Goal: Task Accomplishment & Management: Manage account settings

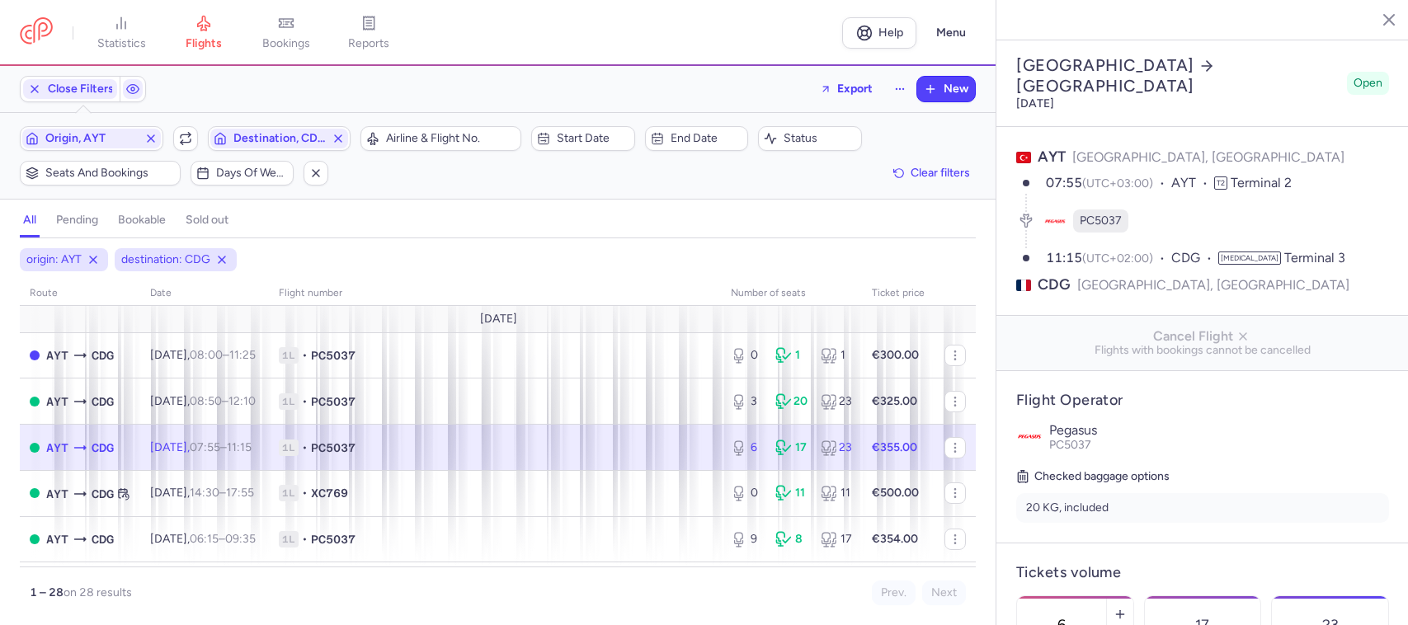
select select "days"
click at [319, 166] on span "button" at bounding box center [316, 173] width 20 height 20
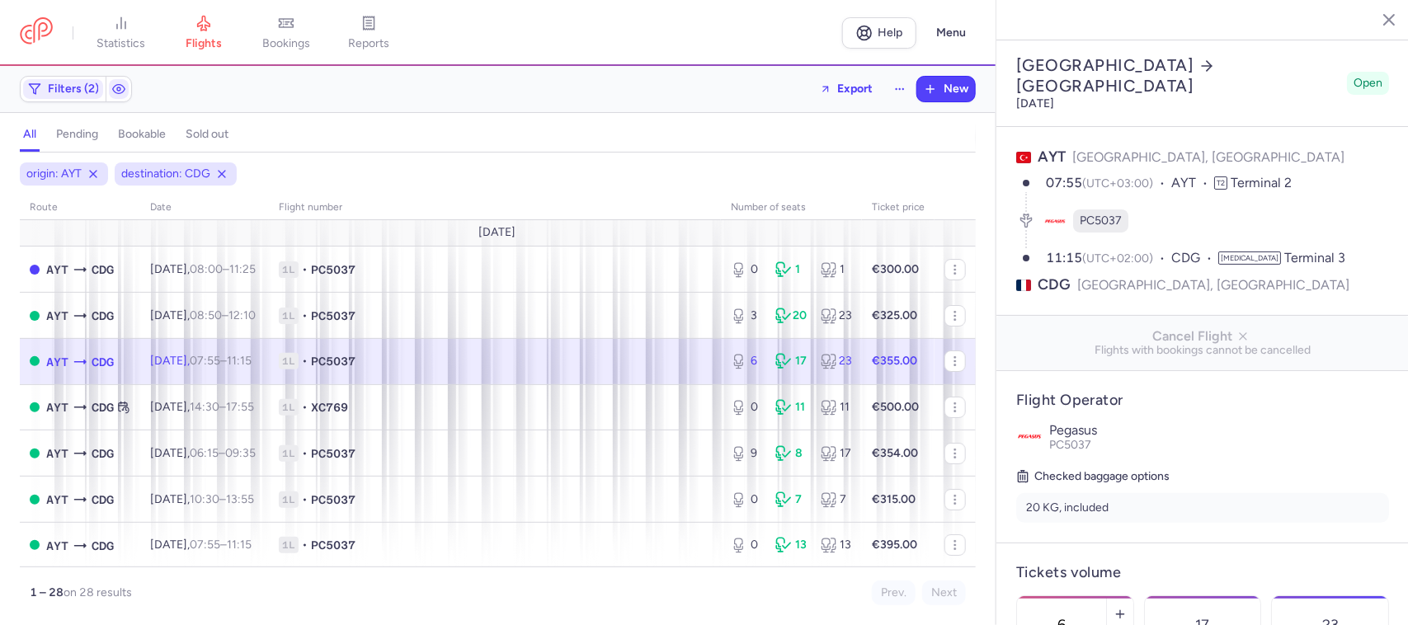
scroll to position [515, 0]
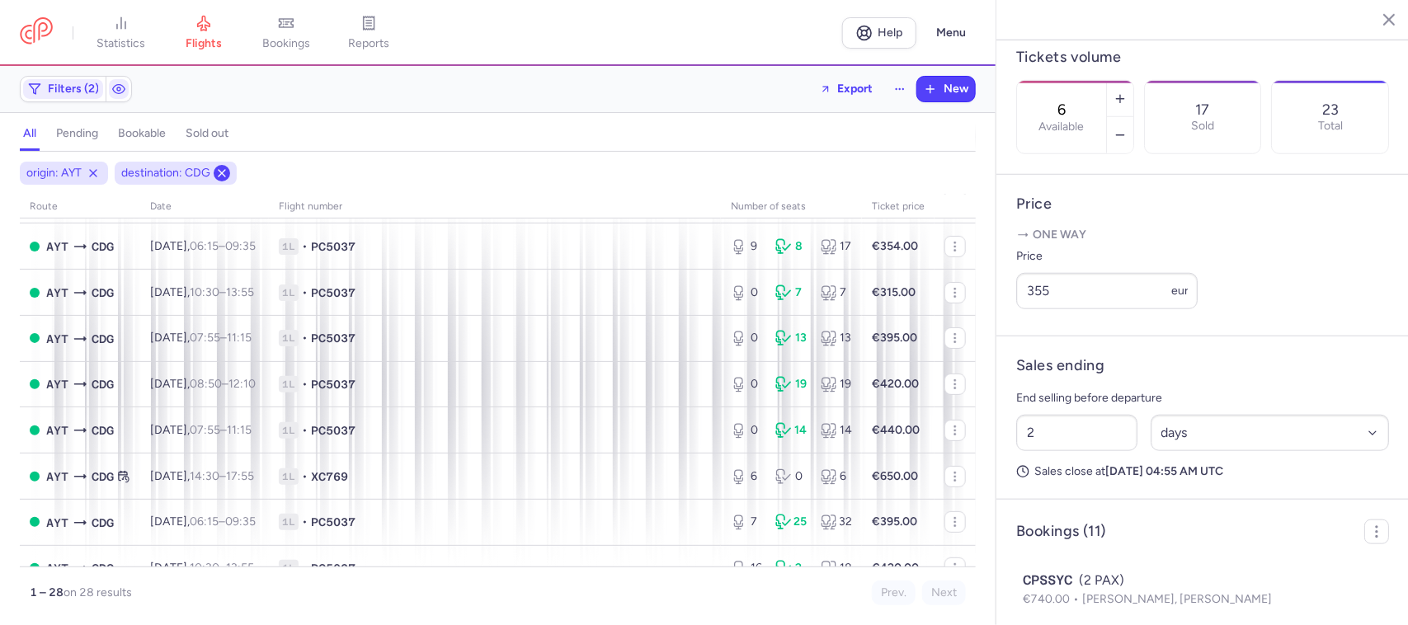
click at [219, 172] on icon at bounding box center [221, 173] width 13 height 13
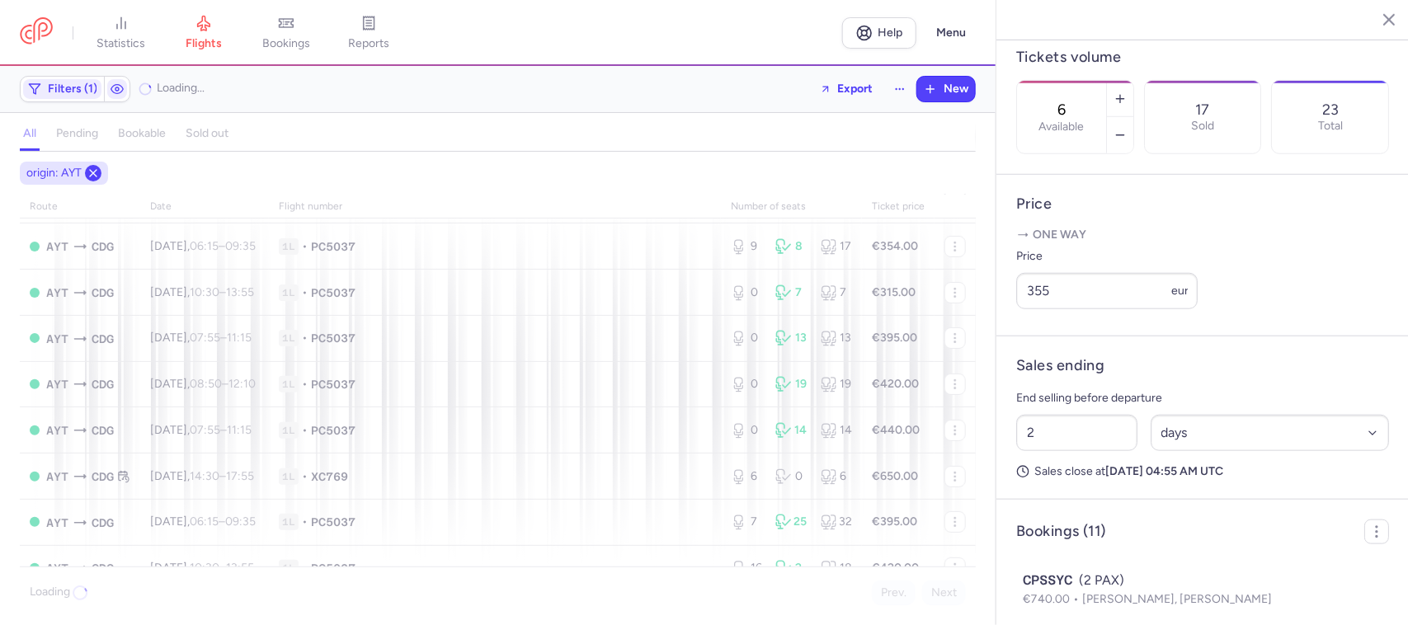
click at [100, 173] on icon at bounding box center [93, 173] width 13 height 13
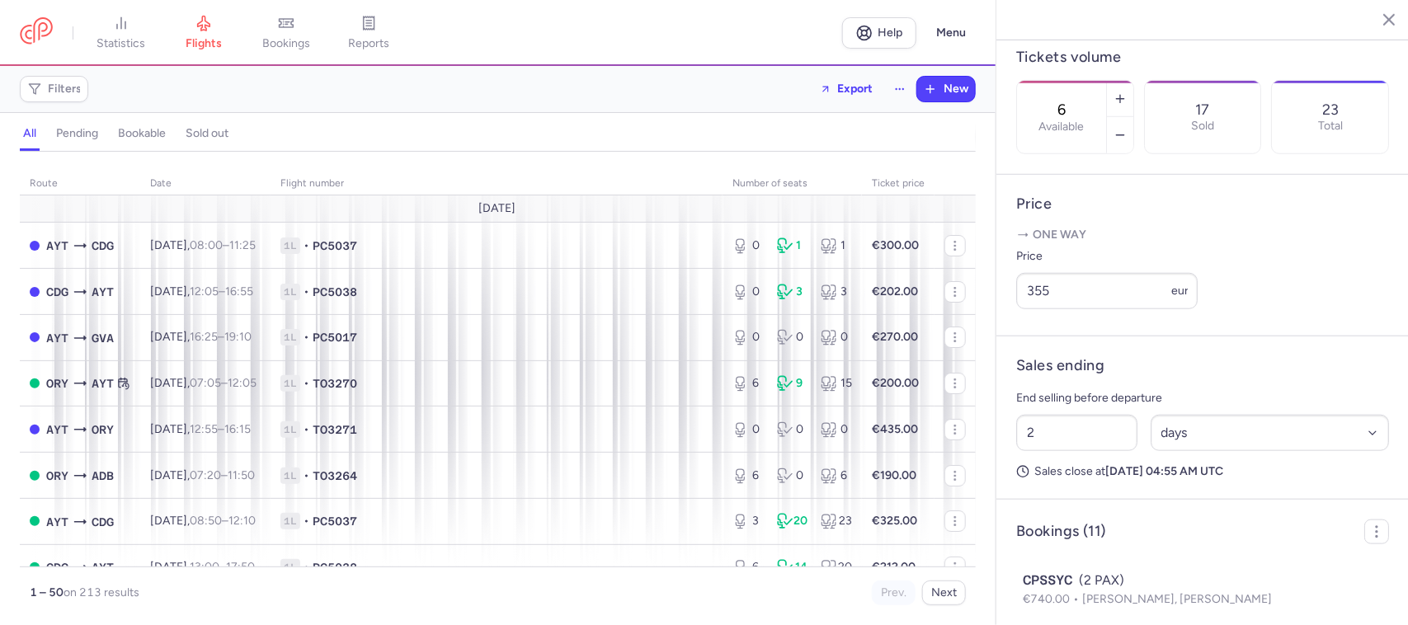
click at [145, 129] on h4 "bookable" at bounding box center [142, 133] width 48 height 15
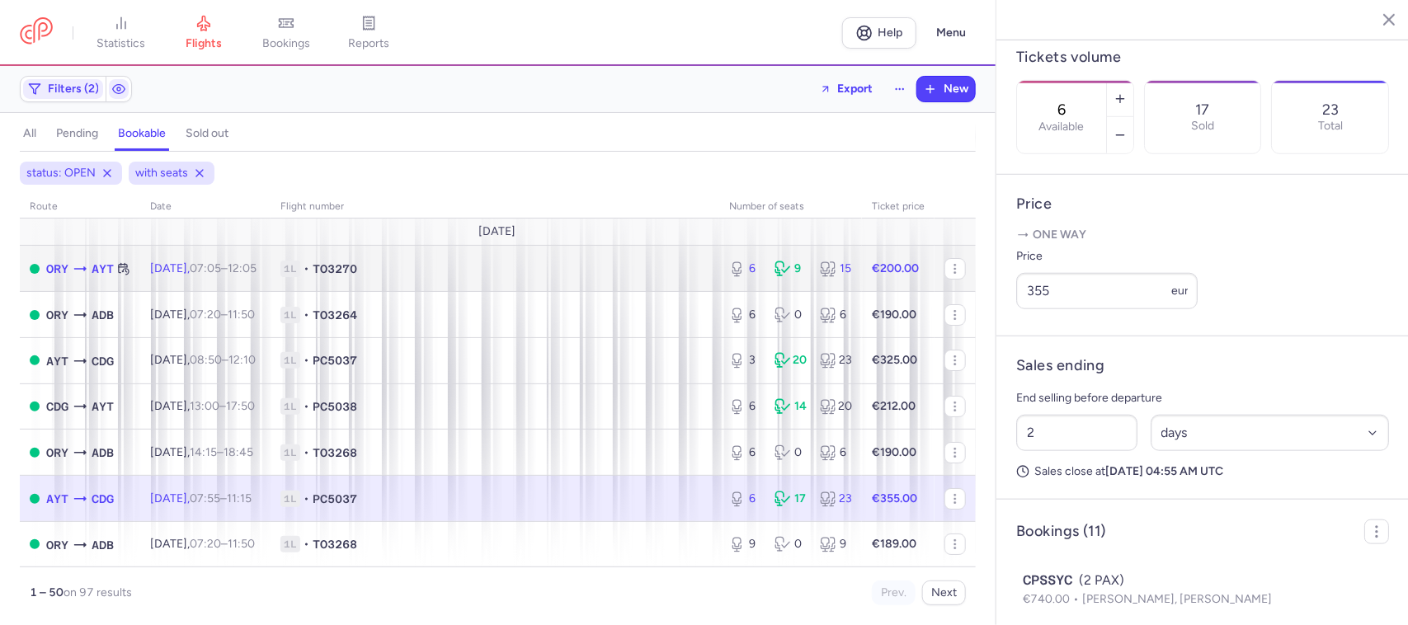
click at [590, 273] on span "1L • TO3270" at bounding box center [494, 269] width 429 height 16
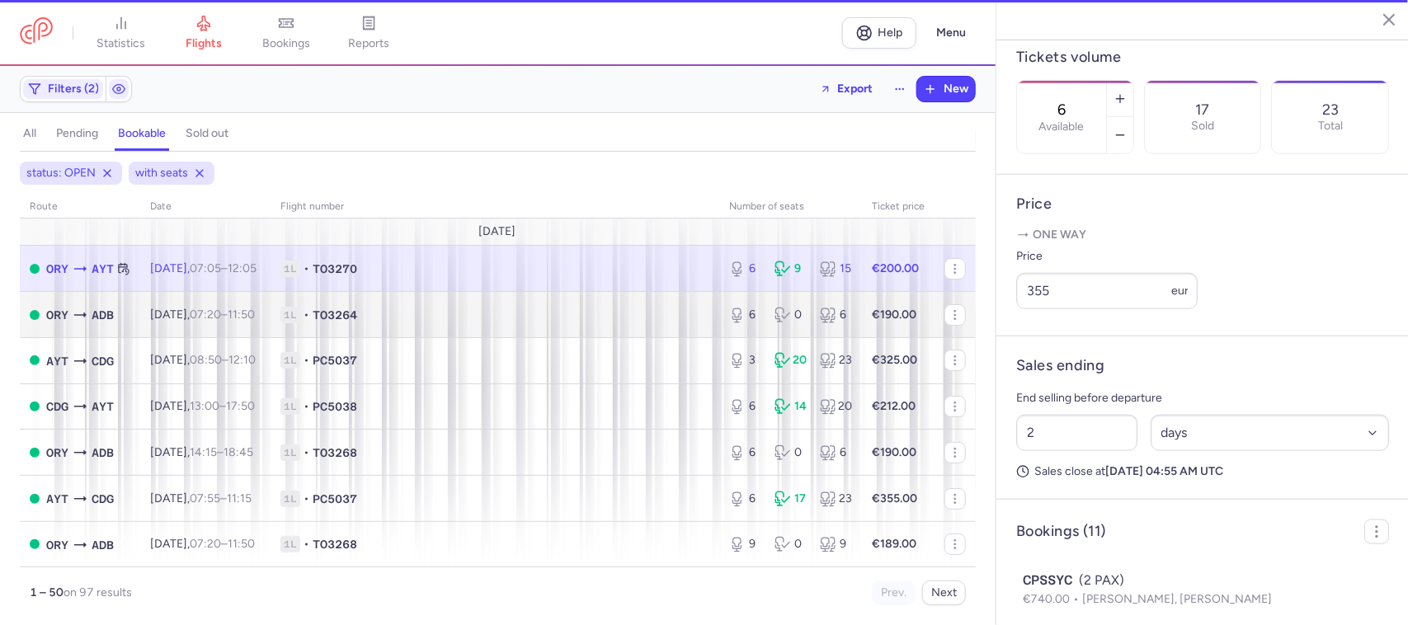
type input "8"
select select "hours"
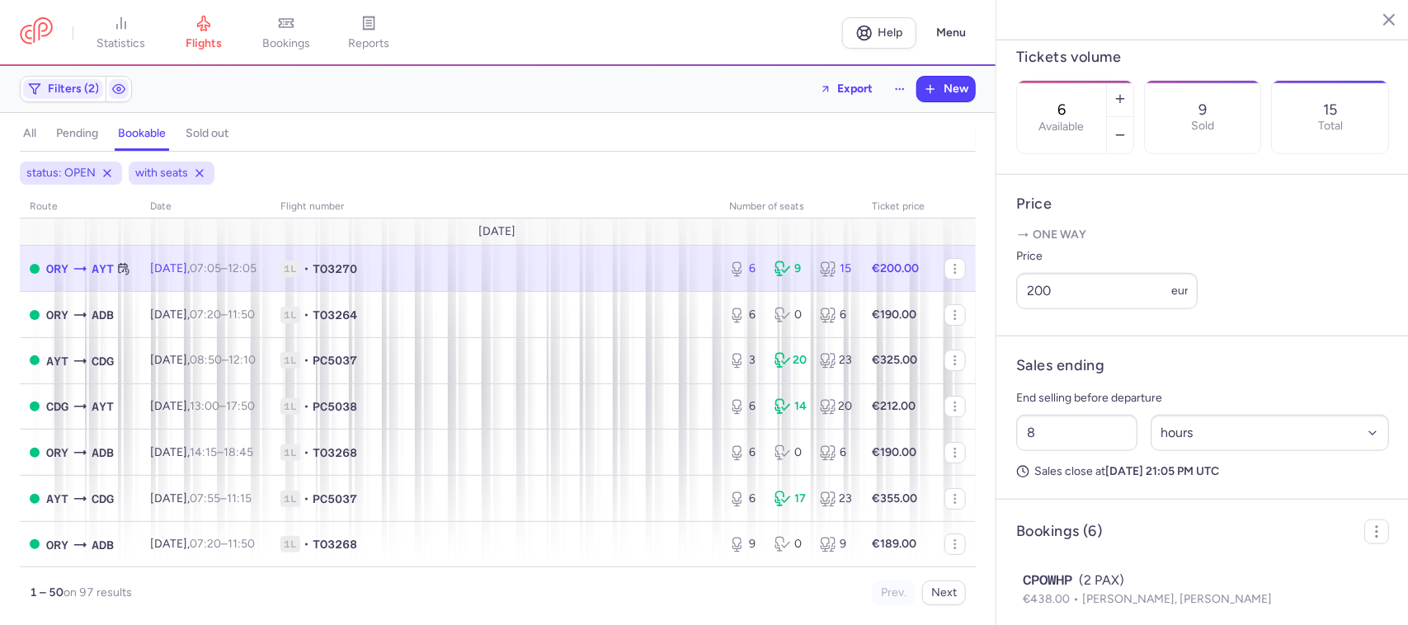
click at [862, 278] on td "1L • TO3270" at bounding box center [898, 269] width 73 height 46
click at [83, 89] on span "Filters (2)" at bounding box center [73, 88] width 51 height 13
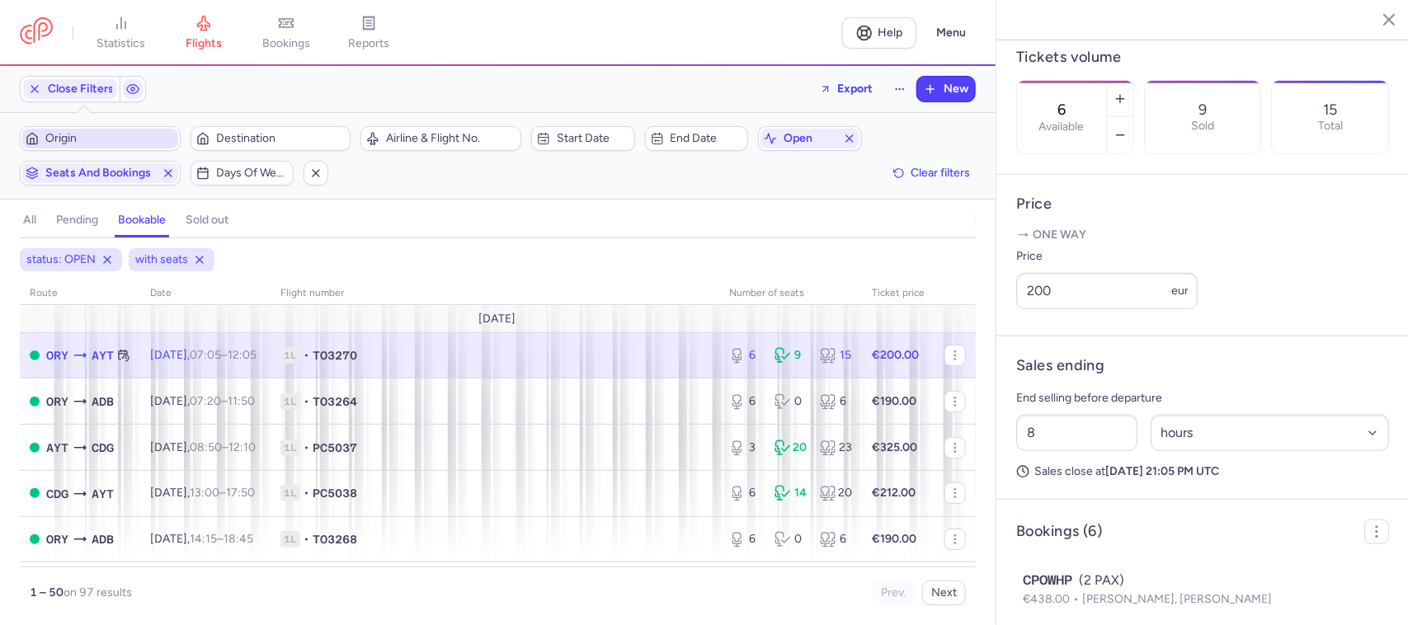
click at [112, 134] on span "Origin" at bounding box center [109, 138] width 129 height 13
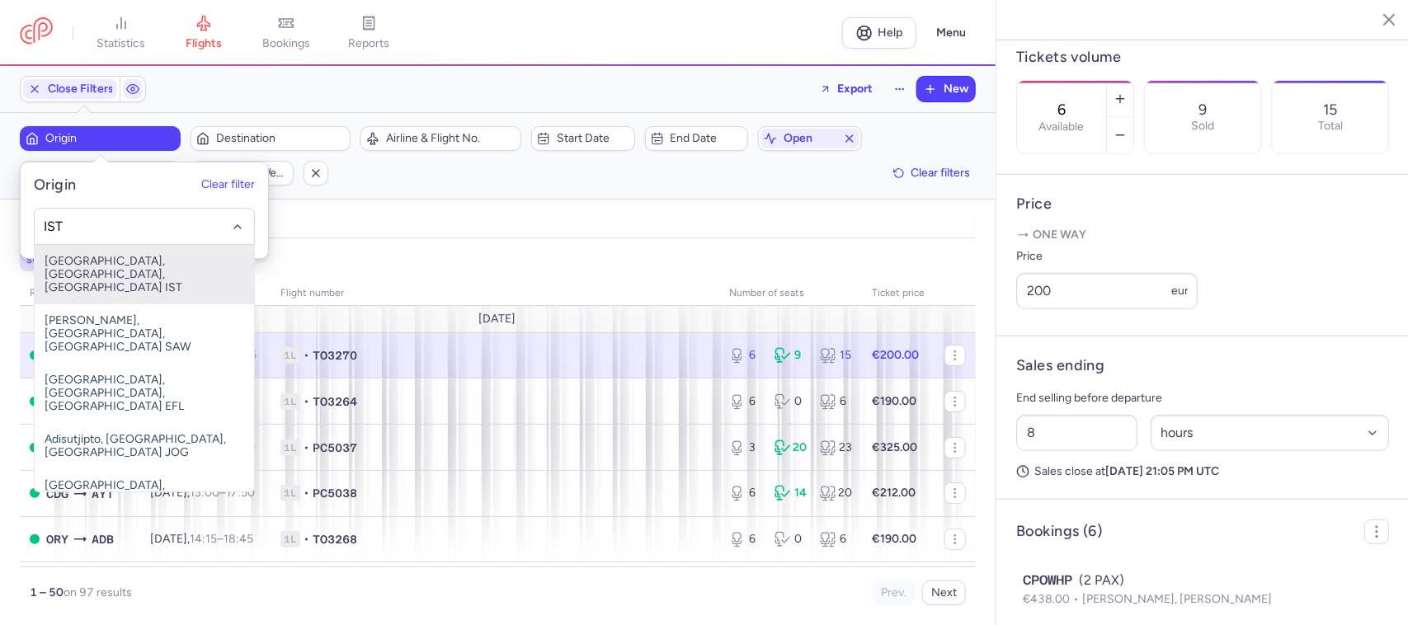
drag, startPoint x: 147, startPoint y: 257, endPoint x: 159, endPoint y: 260, distance: 12.6
click at [147, 258] on span "[GEOGRAPHIC_DATA], [GEOGRAPHIC_DATA], [GEOGRAPHIC_DATA] IST" at bounding box center [144, 274] width 219 height 59
type input "IST"
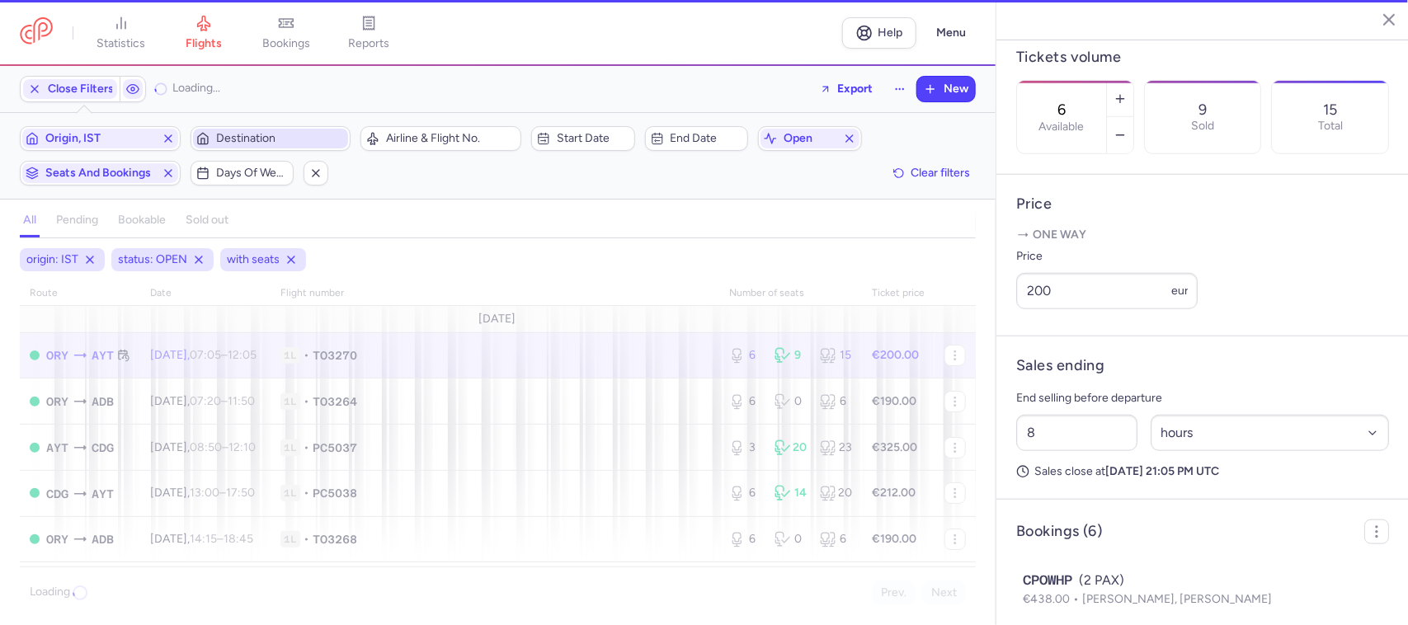
click at [250, 134] on span "Destination" at bounding box center [280, 138] width 129 height 13
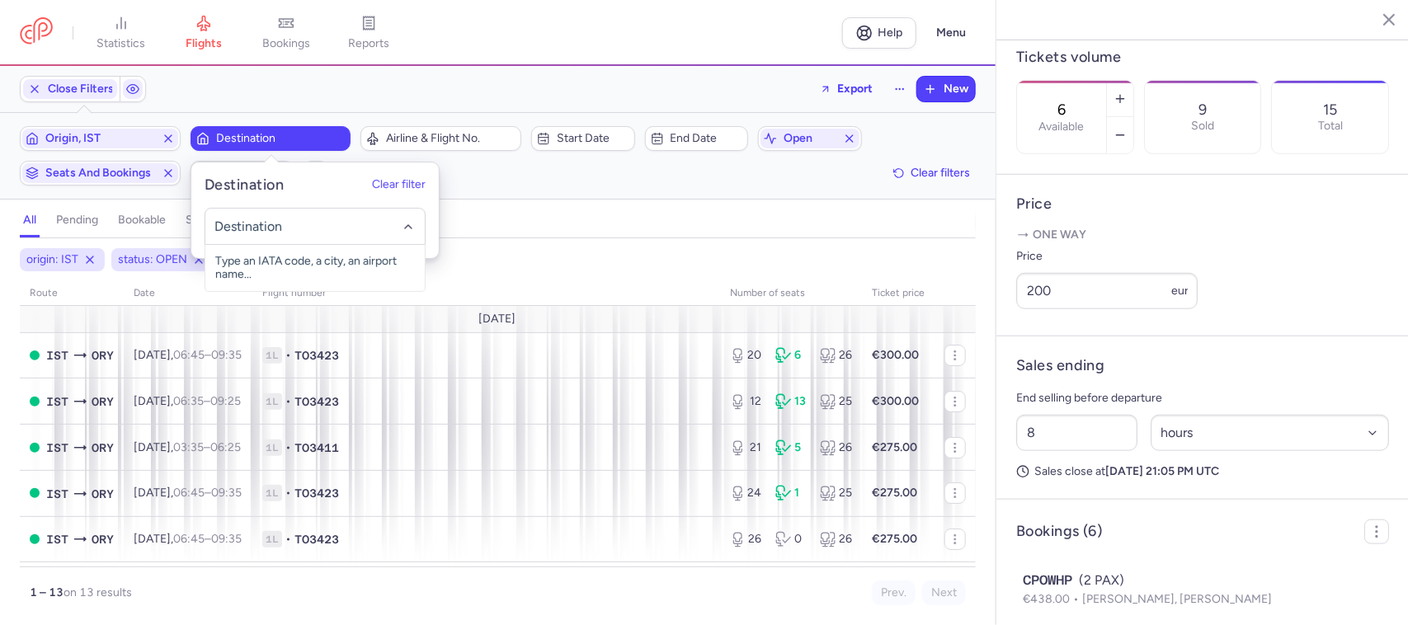
click at [252, 219] on input "-searchbox" at bounding box center [315, 227] width 202 height 18
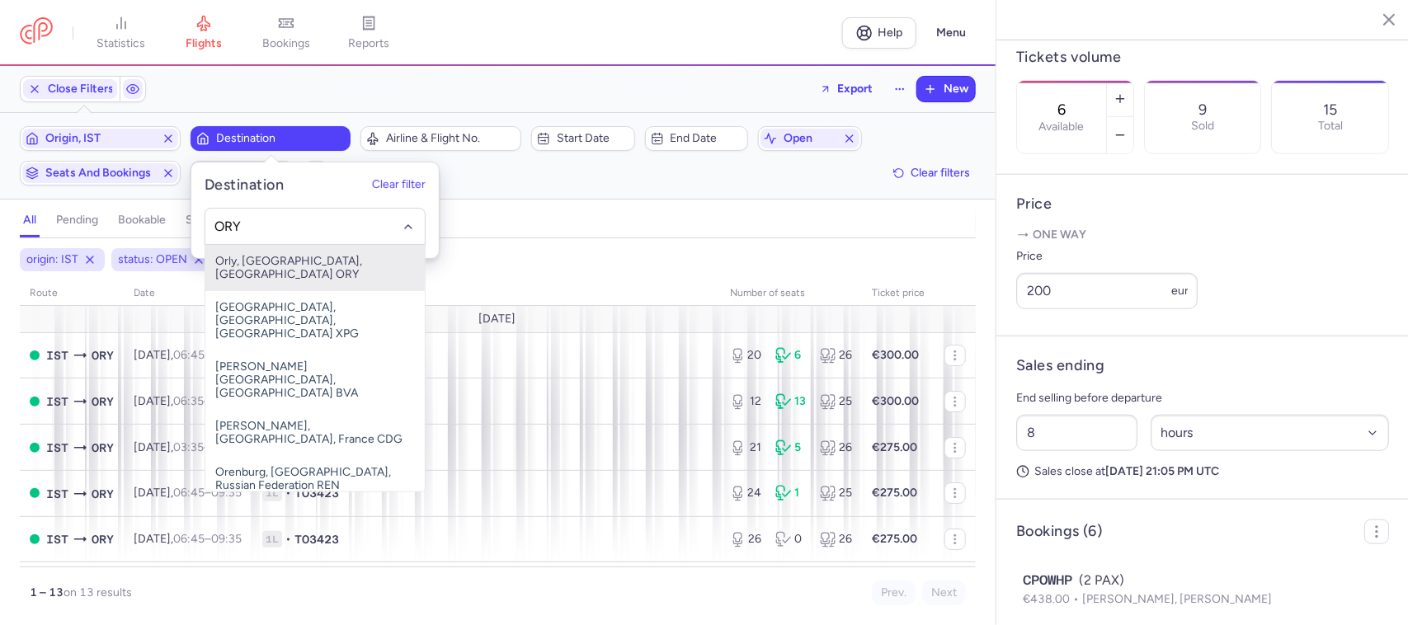
click at [270, 253] on span "Orly, [GEOGRAPHIC_DATA], [GEOGRAPHIC_DATA] ORY" at bounding box center [314, 268] width 219 height 46
type input "ORY"
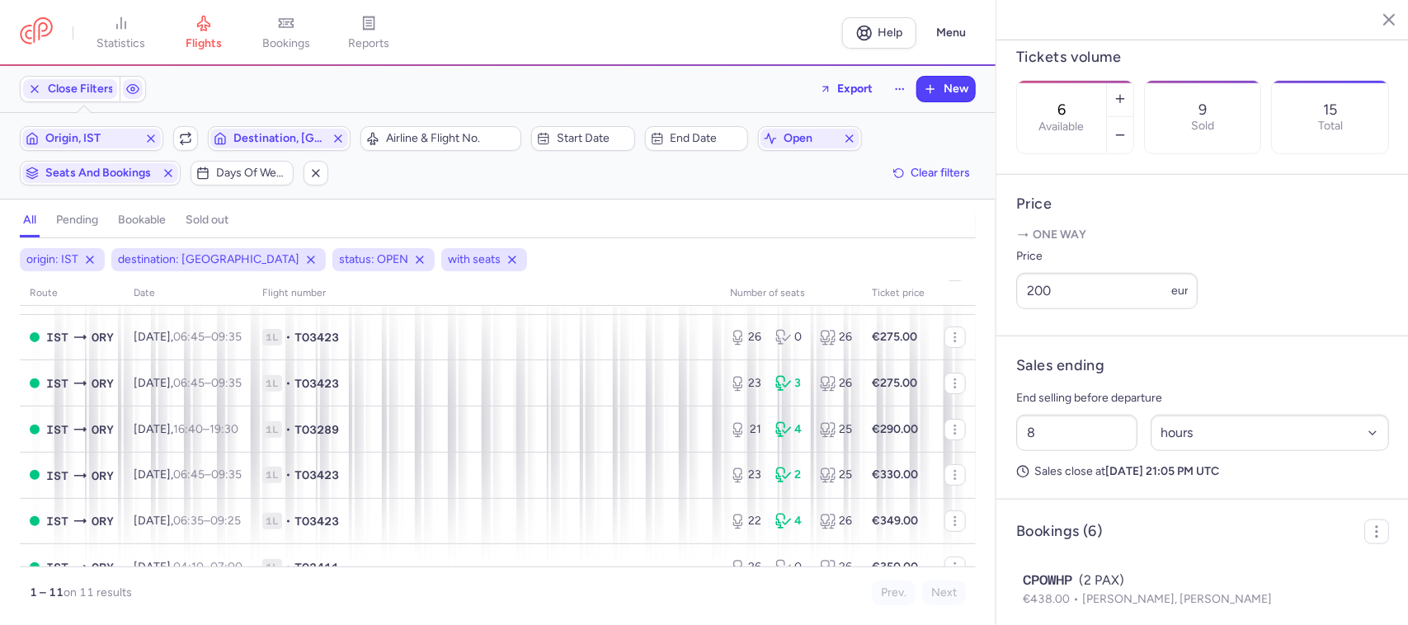
scroll to position [206, 0]
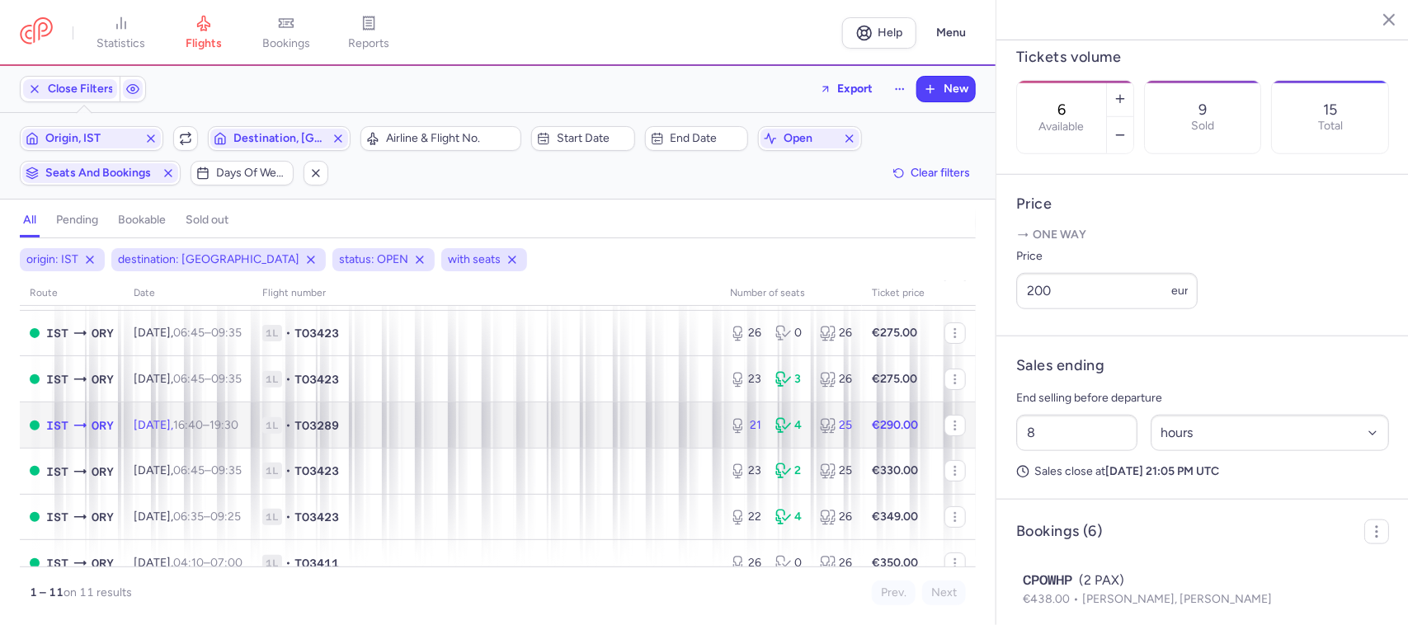
click at [529, 434] on span "1L • TO3289" at bounding box center [486, 425] width 448 height 16
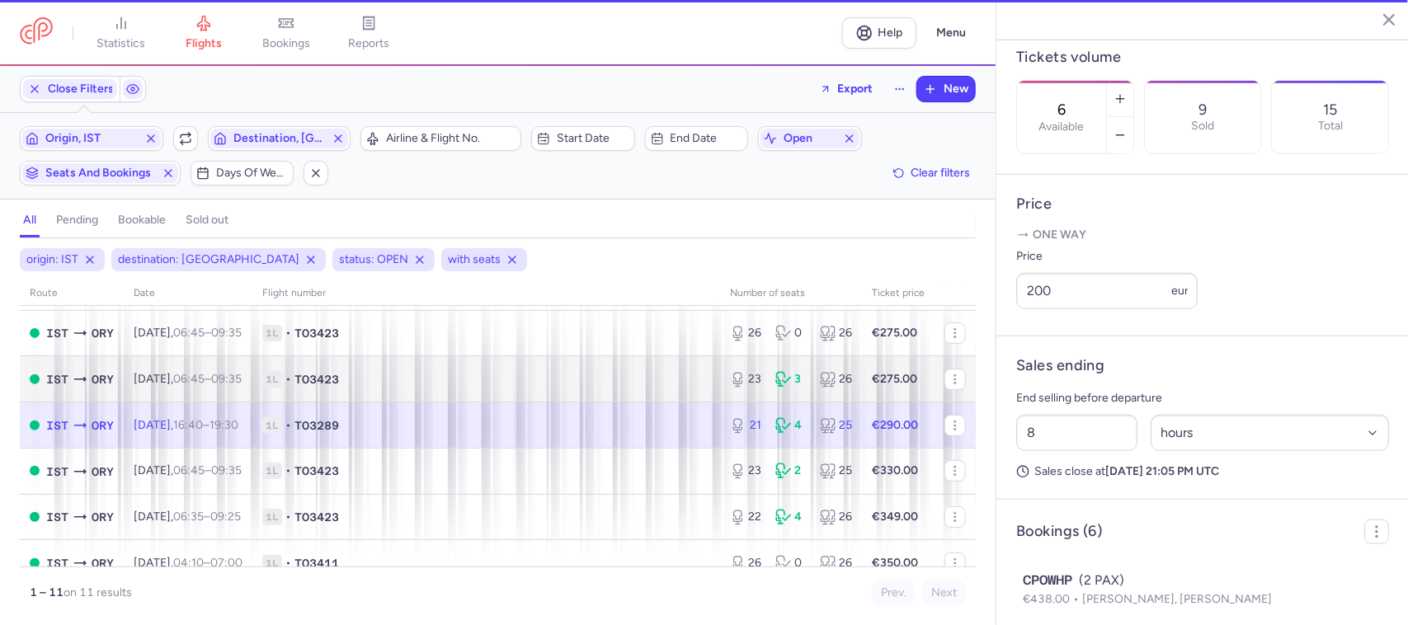
type input "21"
type input "2"
select select "days"
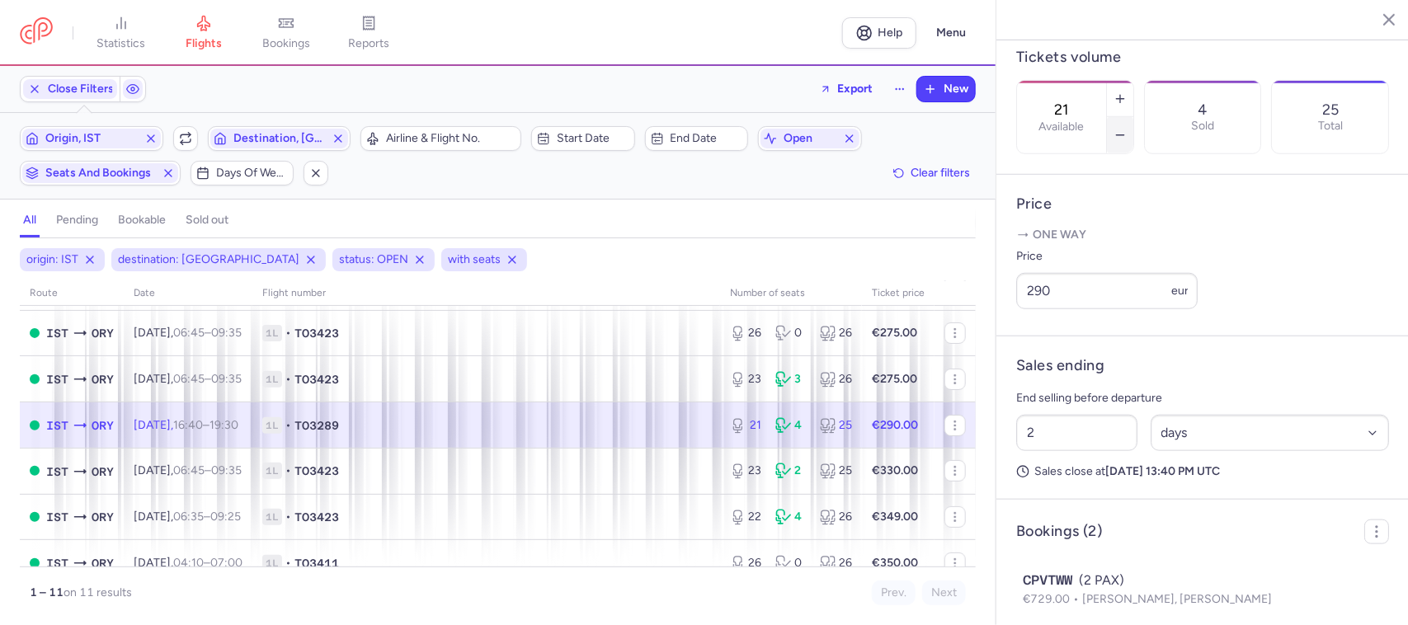
click at [1126, 129] on icon "button" at bounding box center [1119, 135] width 13 height 13
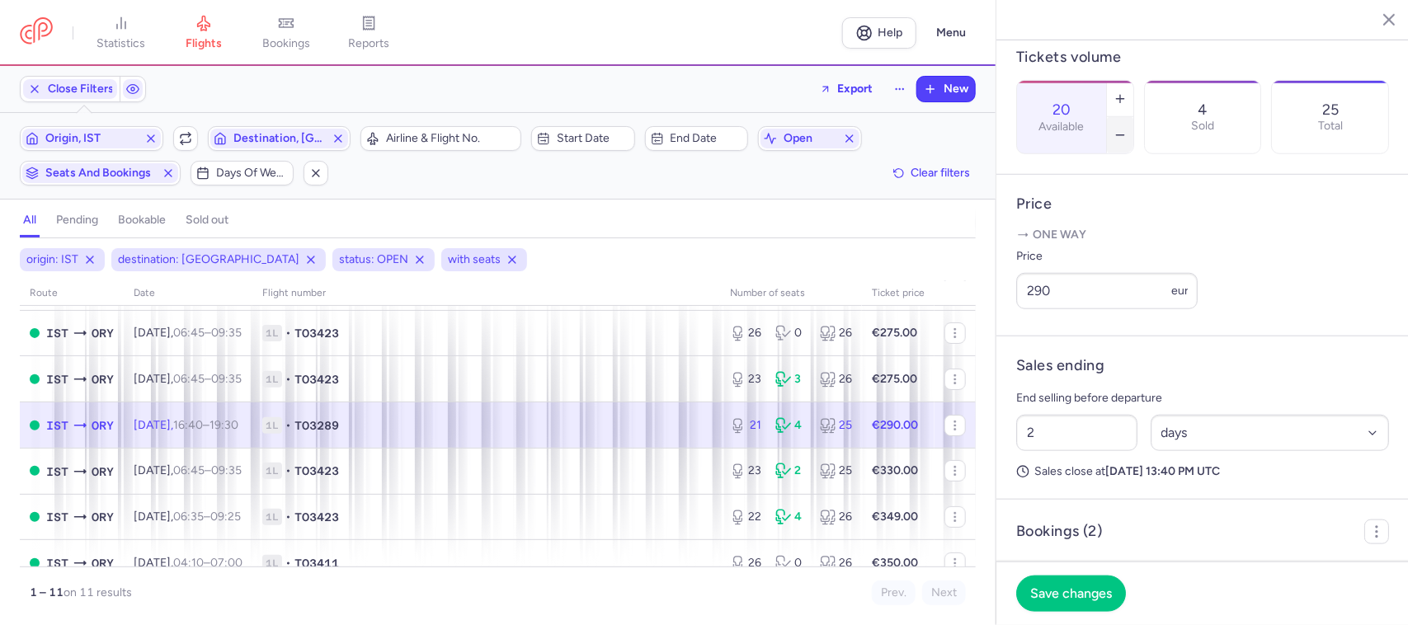
click at [1126, 129] on icon "button" at bounding box center [1119, 135] width 13 height 13
click at [1126, 92] on icon "button" at bounding box center [1119, 98] width 13 height 13
click at [1084, 580] on button "Save changes" at bounding box center [1071, 593] width 110 height 36
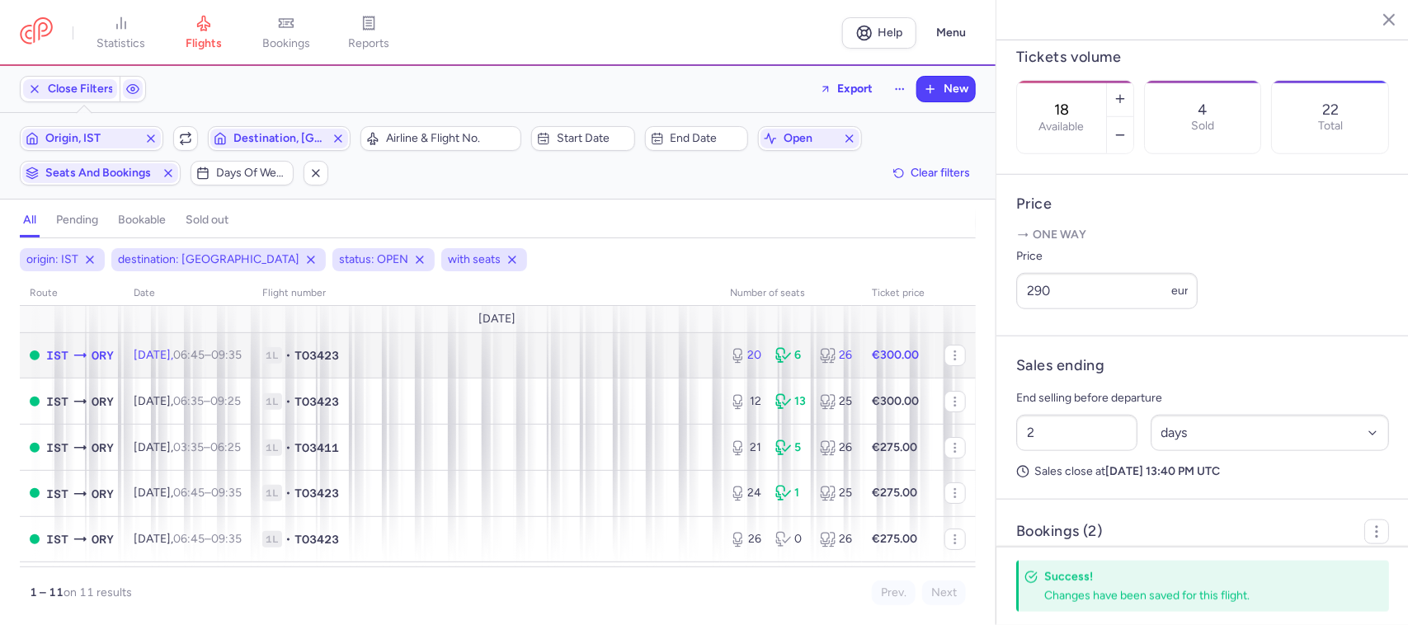
click at [595, 365] on td "1L • TO3423" at bounding box center [486, 355] width 468 height 46
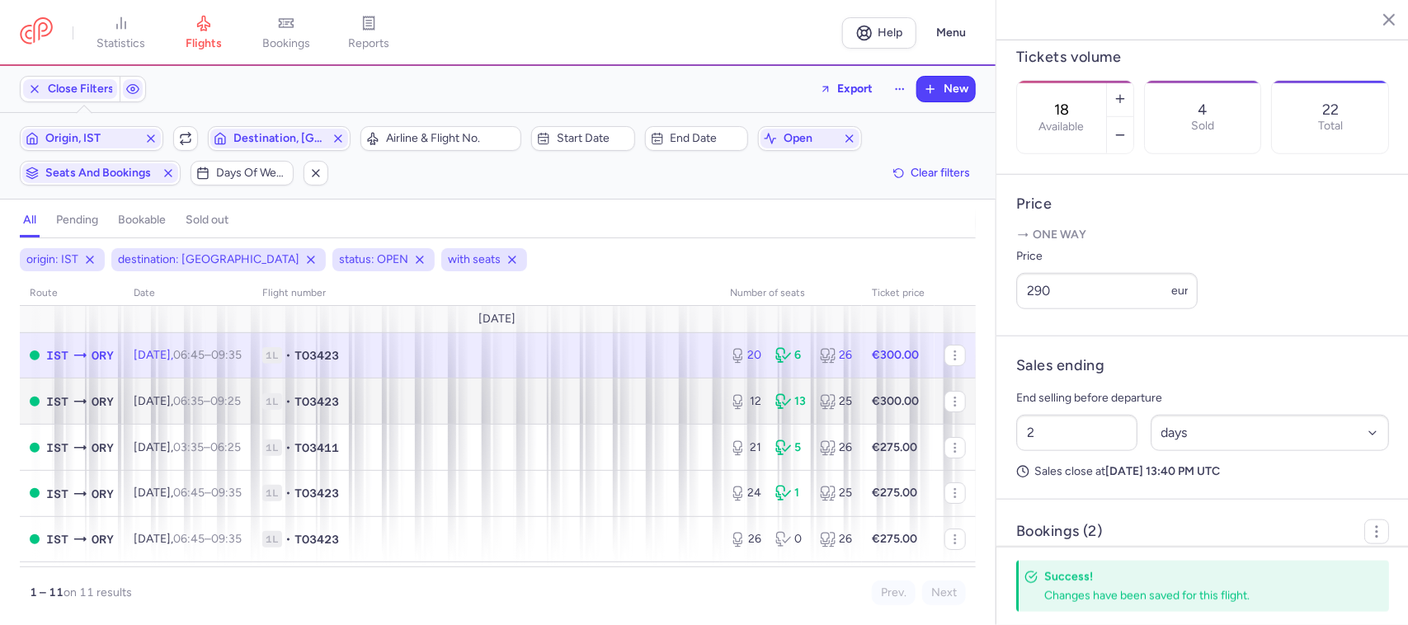
type input "20"
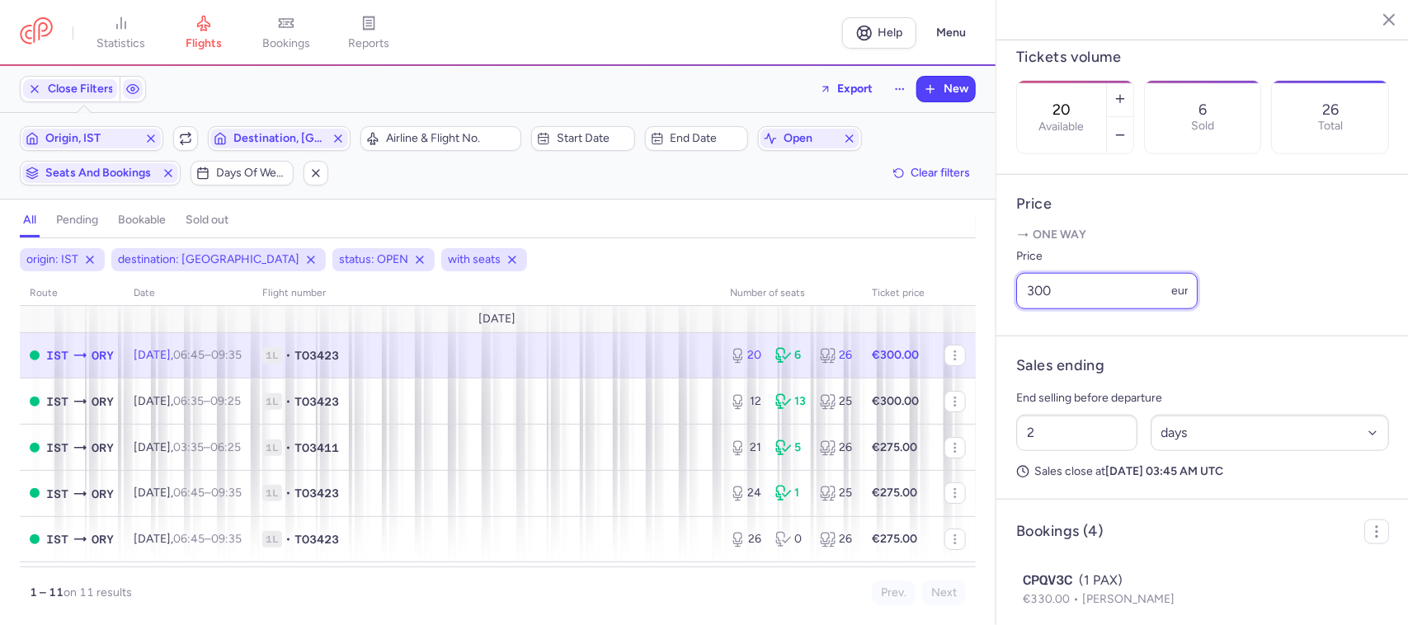
drag, startPoint x: 1052, startPoint y: 313, endPoint x: 1022, endPoint y: 318, distance: 30.1
click at [1022, 309] on input "300" at bounding box center [1106, 291] width 181 height 36
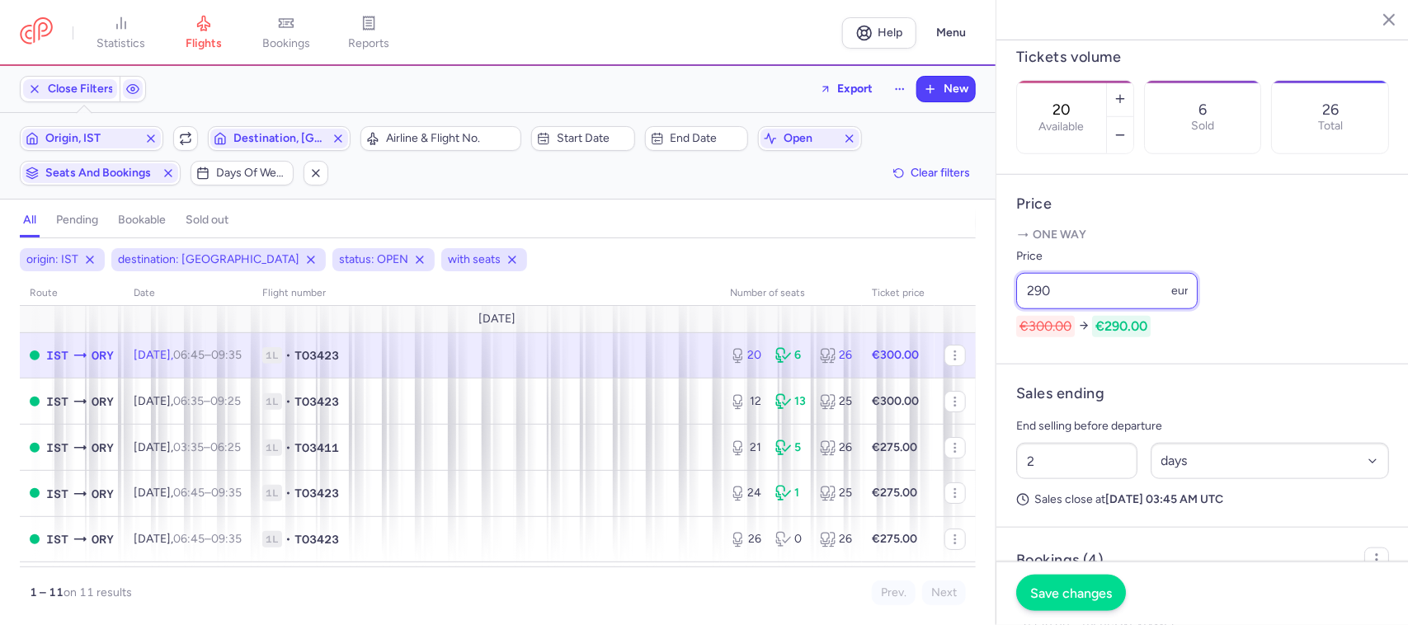
type input "290"
click at [1060, 587] on span "Save changes" at bounding box center [1071, 592] width 82 height 15
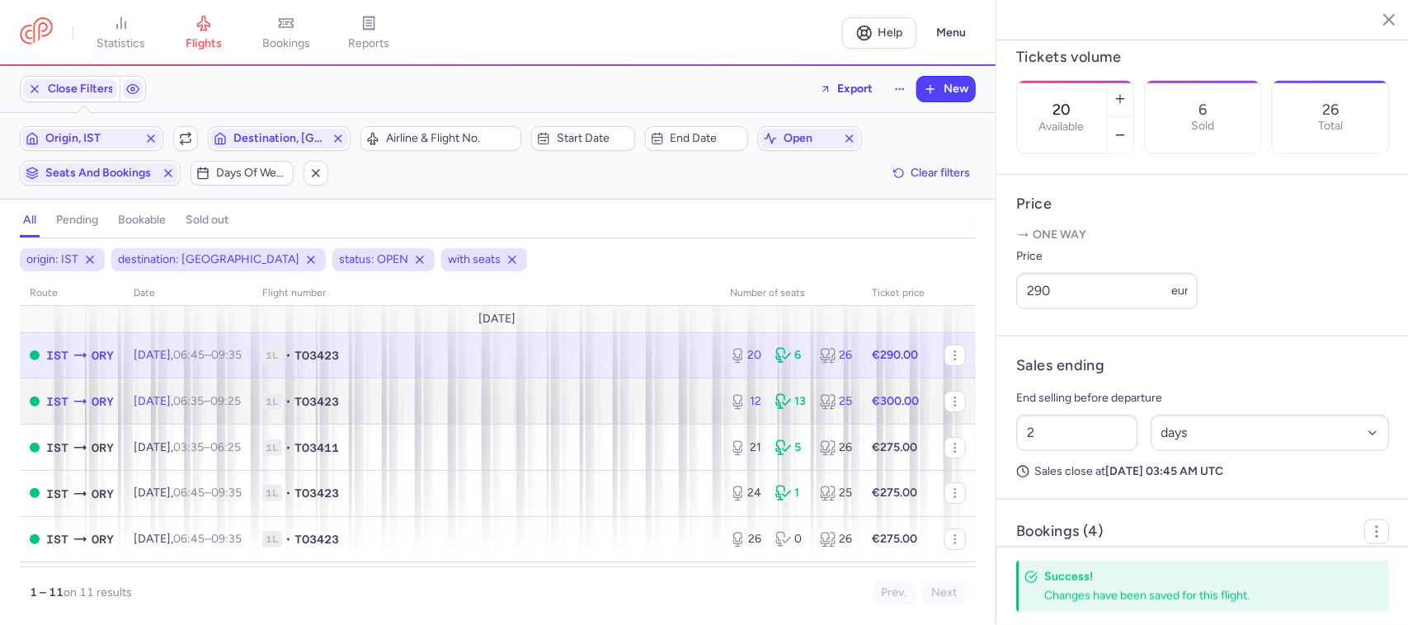
click at [683, 415] on td "1L • TO3423" at bounding box center [486, 401] width 468 height 46
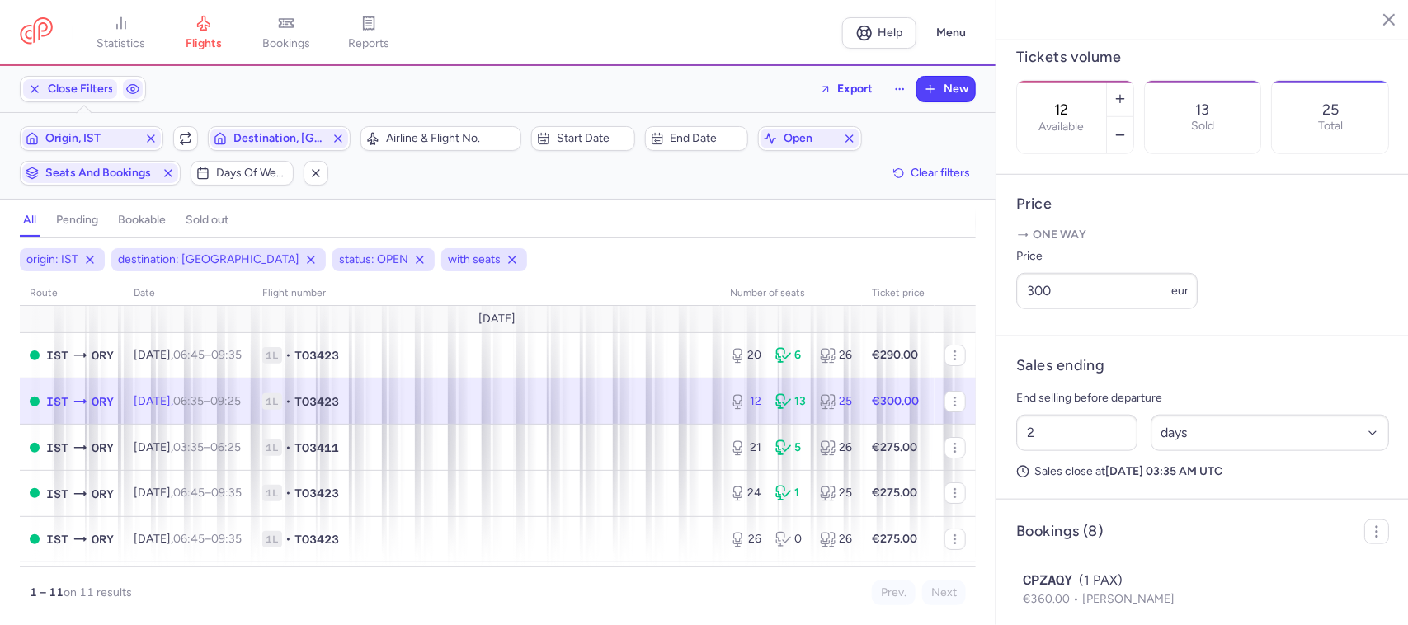
click at [607, 404] on span "1L • TO3423" at bounding box center [486, 401] width 448 height 16
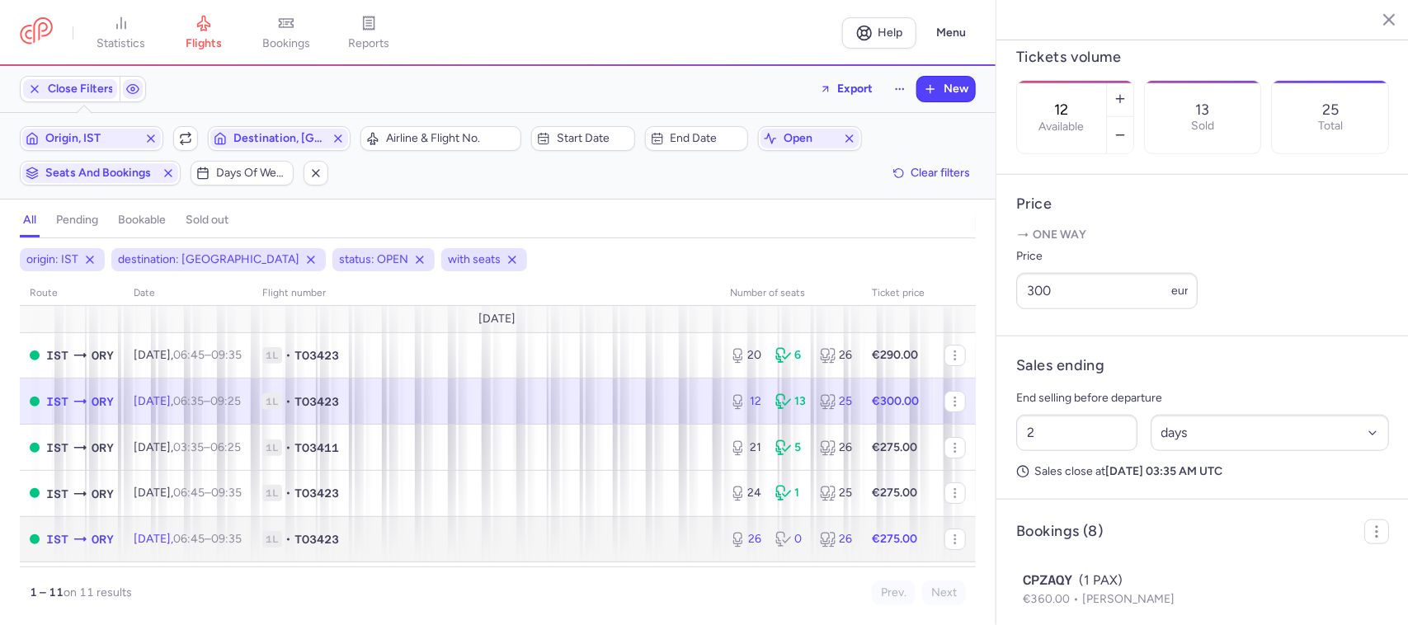
click at [482, 538] on span "1L • TO3423" at bounding box center [486, 539] width 448 height 16
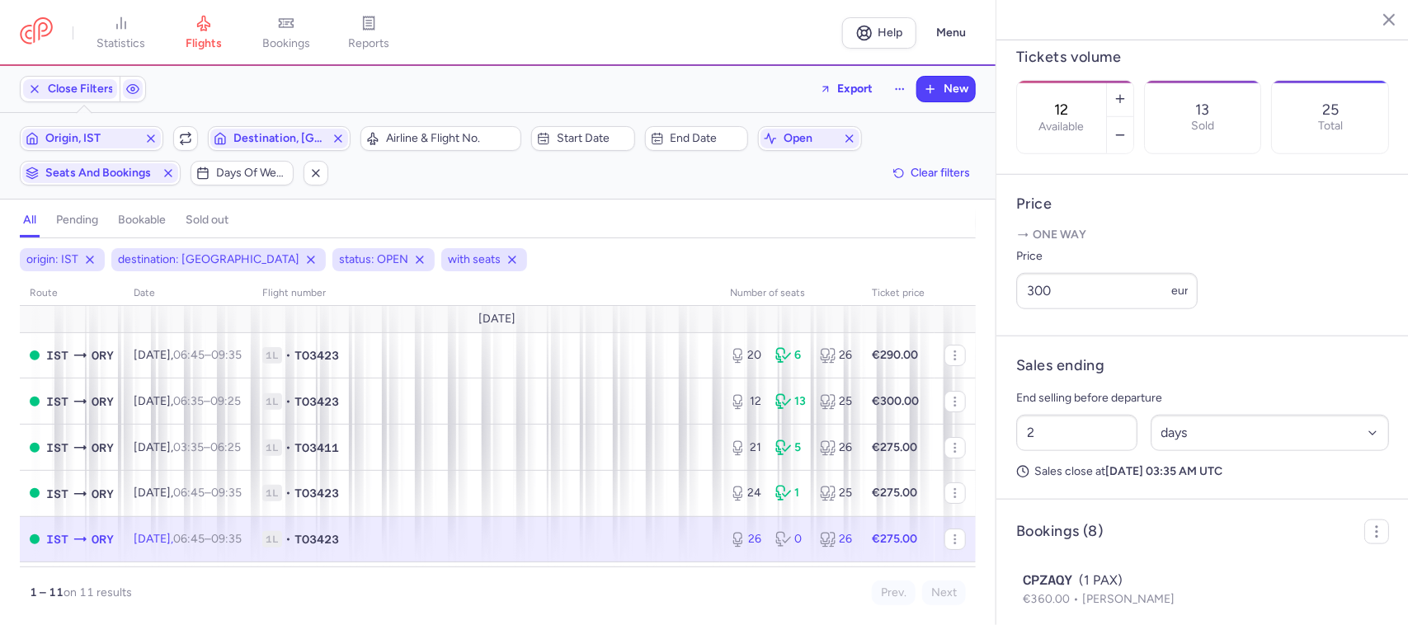
type input "26"
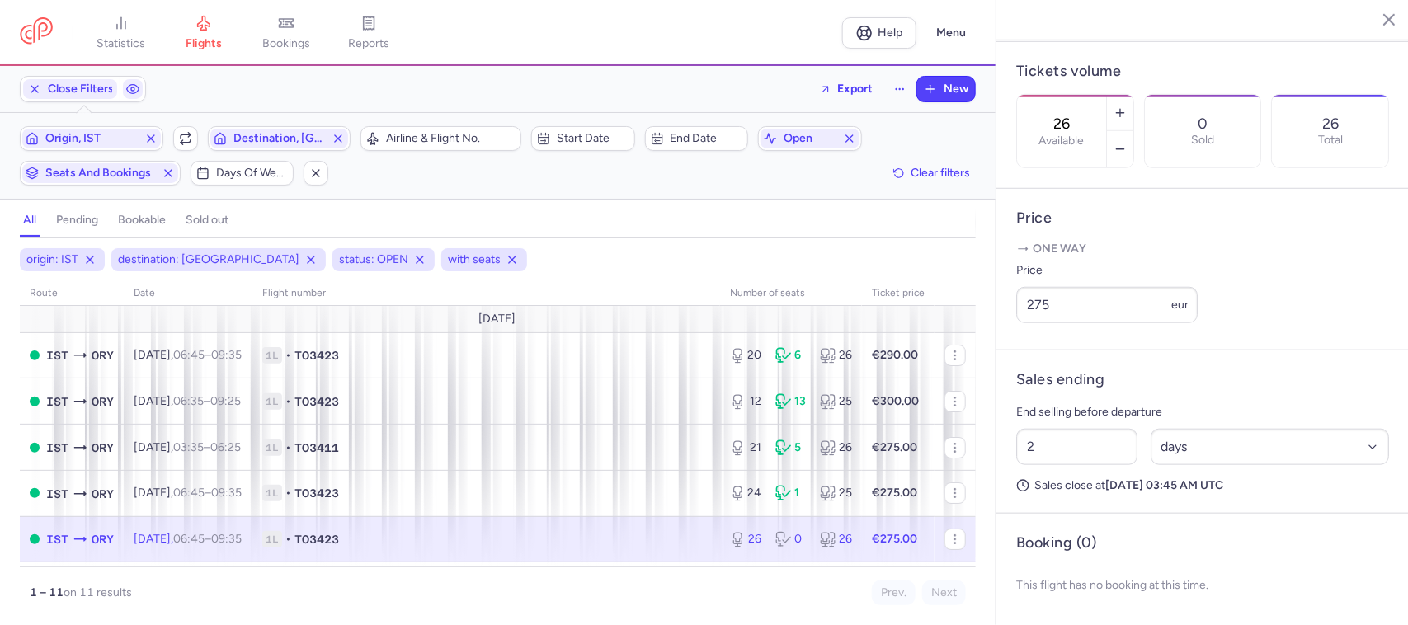
scroll to position [501, 0]
drag, startPoint x: 1064, startPoint y: 319, endPoint x: 1027, endPoint y: 319, distance: 37.1
click at [1027, 319] on input "275" at bounding box center [1106, 305] width 181 height 36
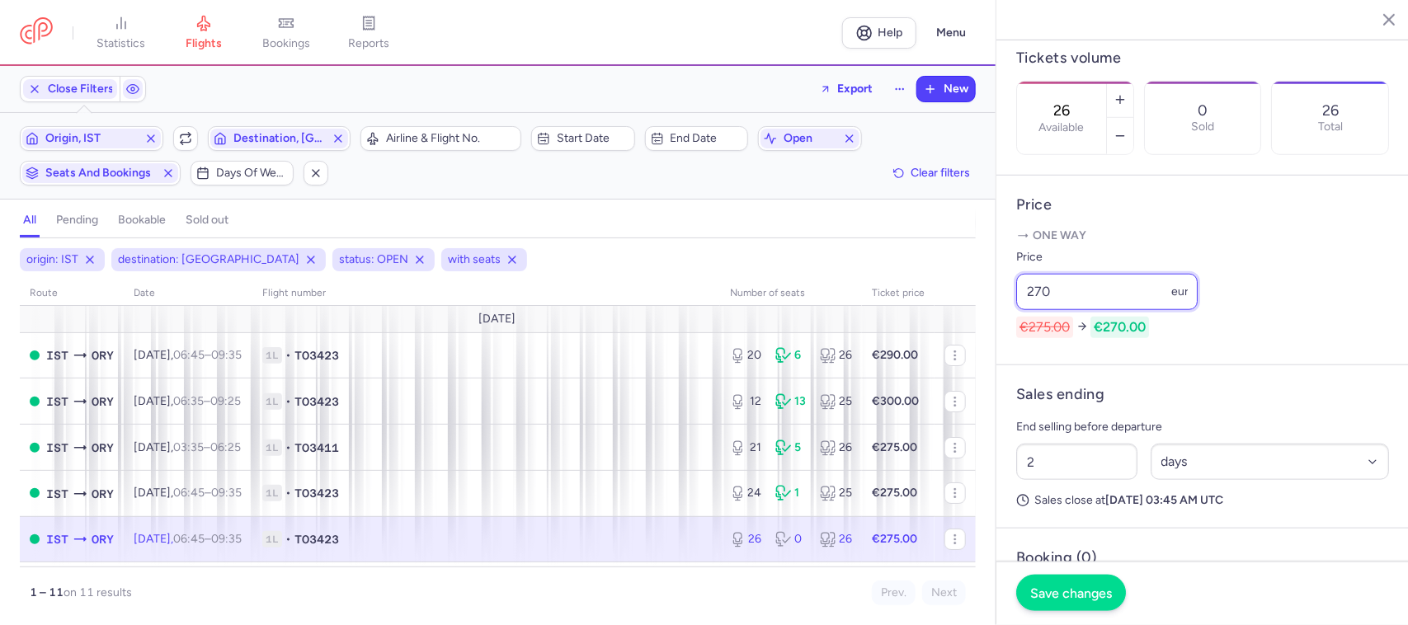
type input "270"
click at [1052, 581] on button "Save changes" at bounding box center [1071, 593] width 110 height 36
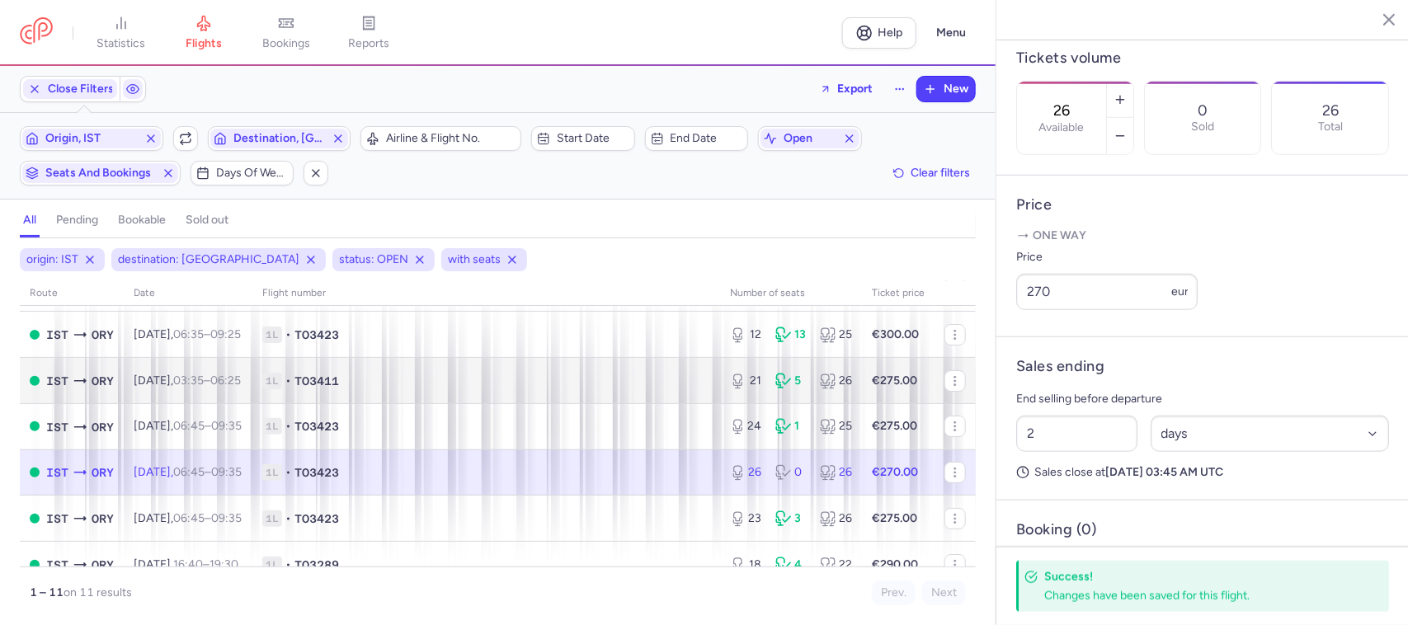
scroll to position [103, 0]
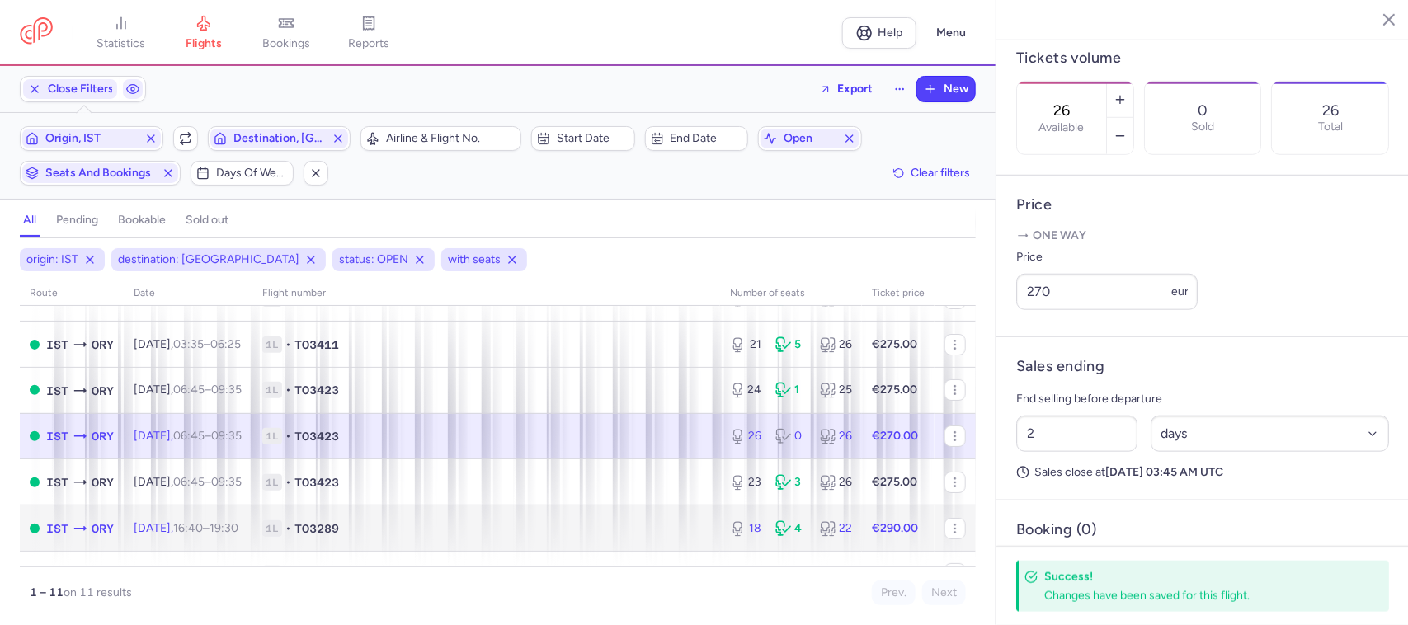
click at [579, 528] on span "1L • TO3289" at bounding box center [486, 528] width 448 height 16
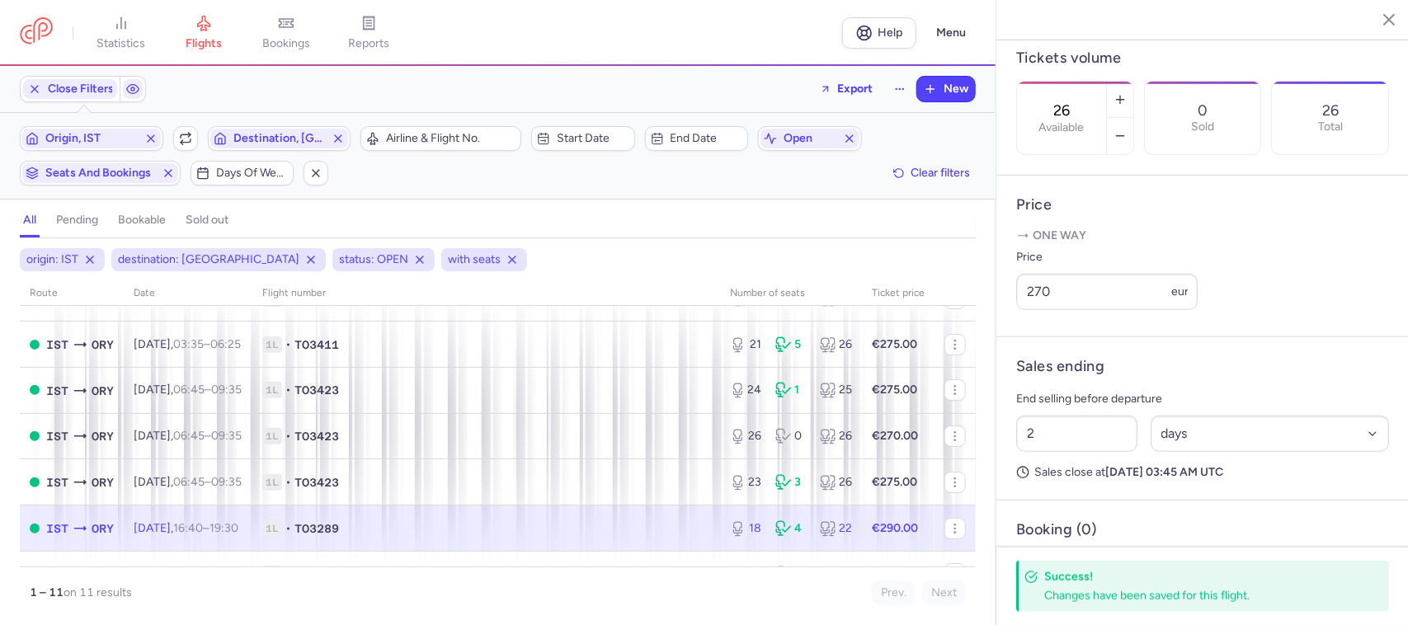
type input "18"
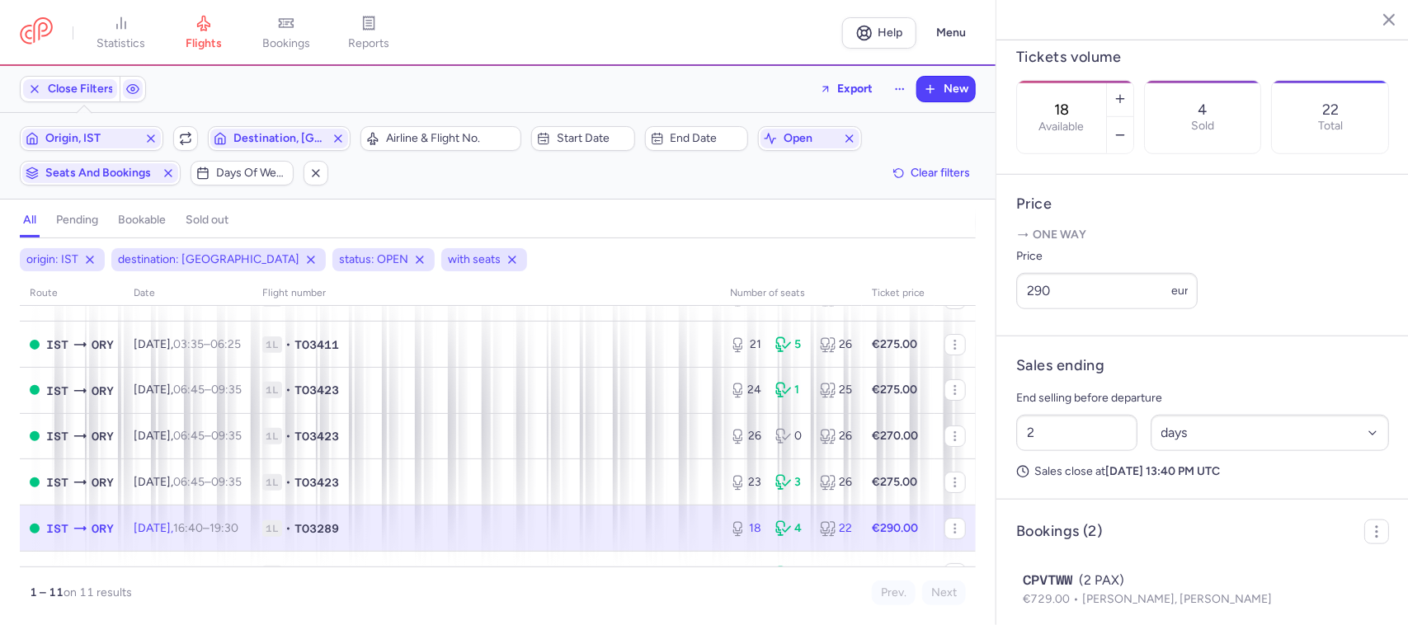
click at [632, 530] on span "1L • TO3289" at bounding box center [486, 528] width 448 height 16
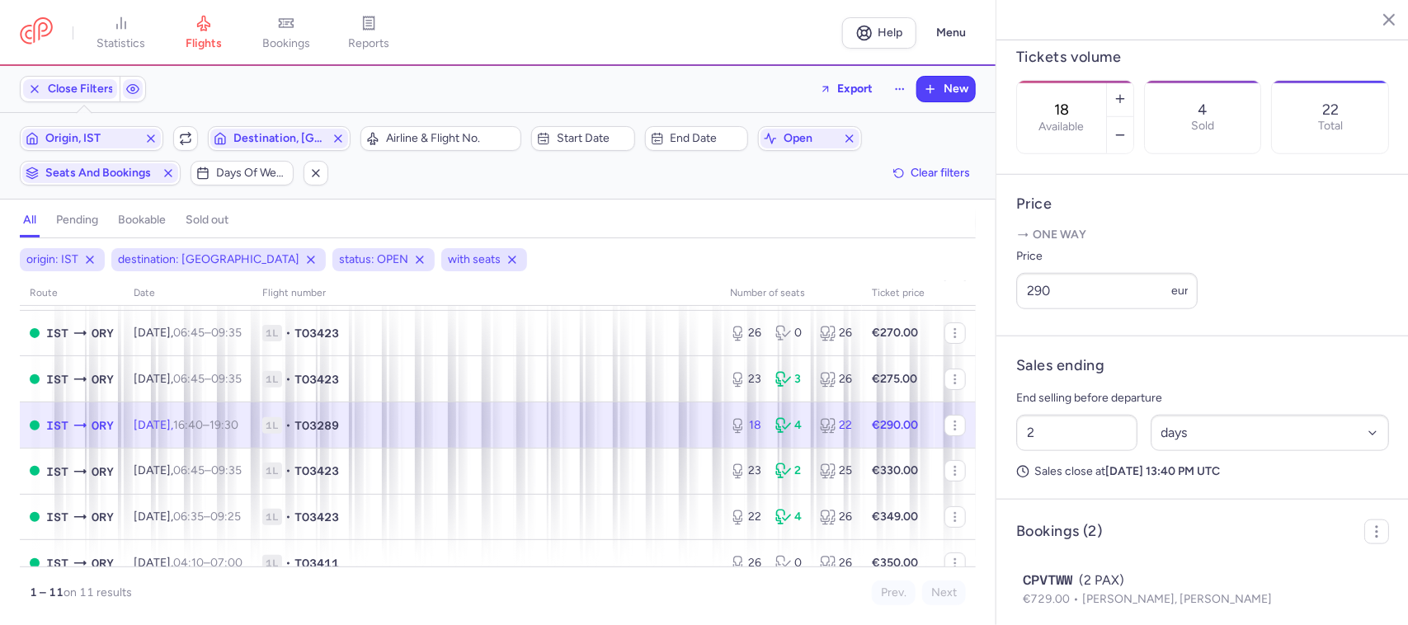
click at [657, 430] on span "1L • TO3289" at bounding box center [486, 425] width 448 height 16
drag, startPoint x: 1043, startPoint y: 318, endPoint x: 1023, endPoint y: 317, distance: 19.8
click at [1023, 309] on input "290" at bounding box center [1106, 291] width 181 height 36
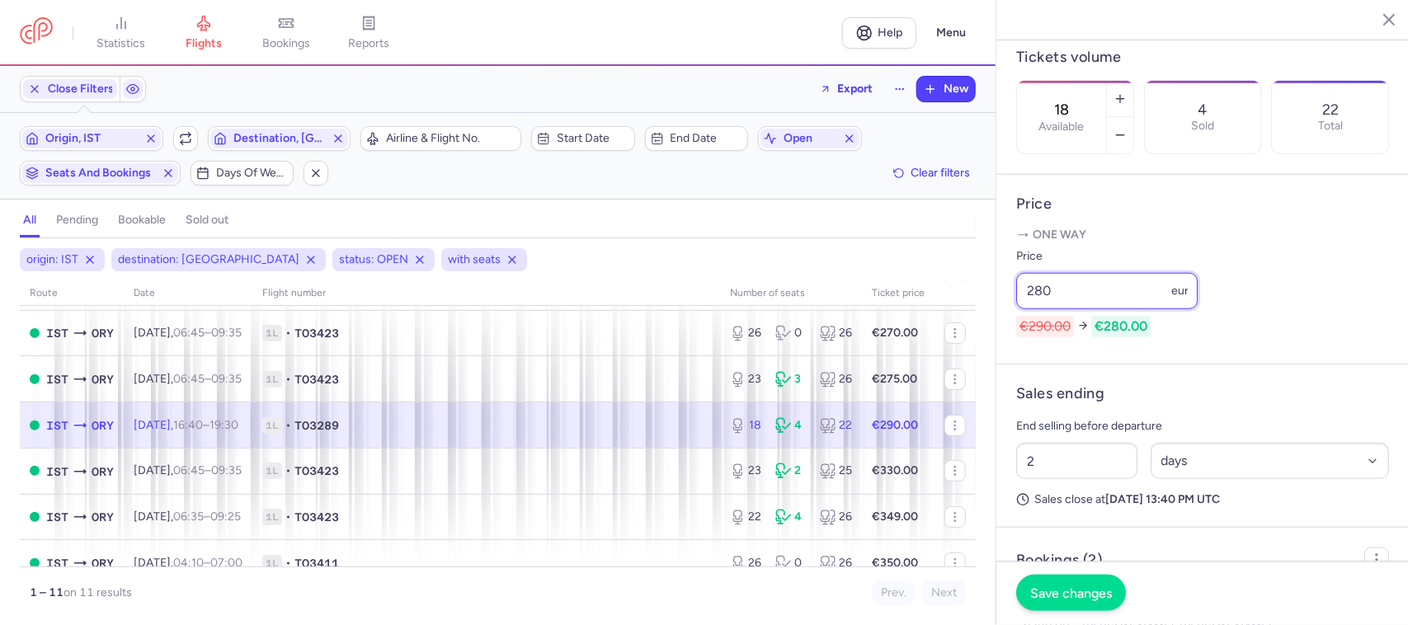
type input "280"
click at [1055, 586] on span "Save changes" at bounding box center [1071, 592] width 82 height 15
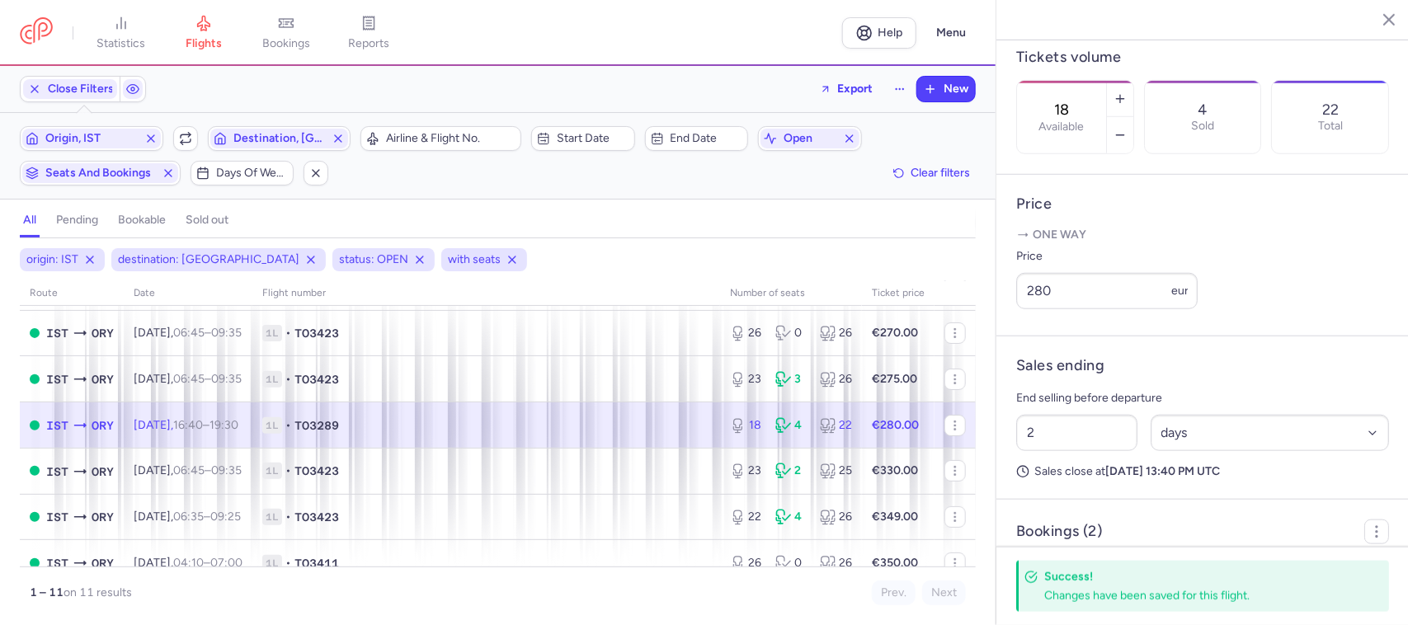
click at [559, 434] on span "1L • TO3289" at bounding box center [486, 425] width 448 height 16
drag, startPoint x: 1058, startPoint y: 319, endPoint x: 1012, endPoint y: 319, distance: 46.2
click at [1012, 319] on article "Price One way Price 280 eur" at bounding box center [1202, 256] width 412 height 162
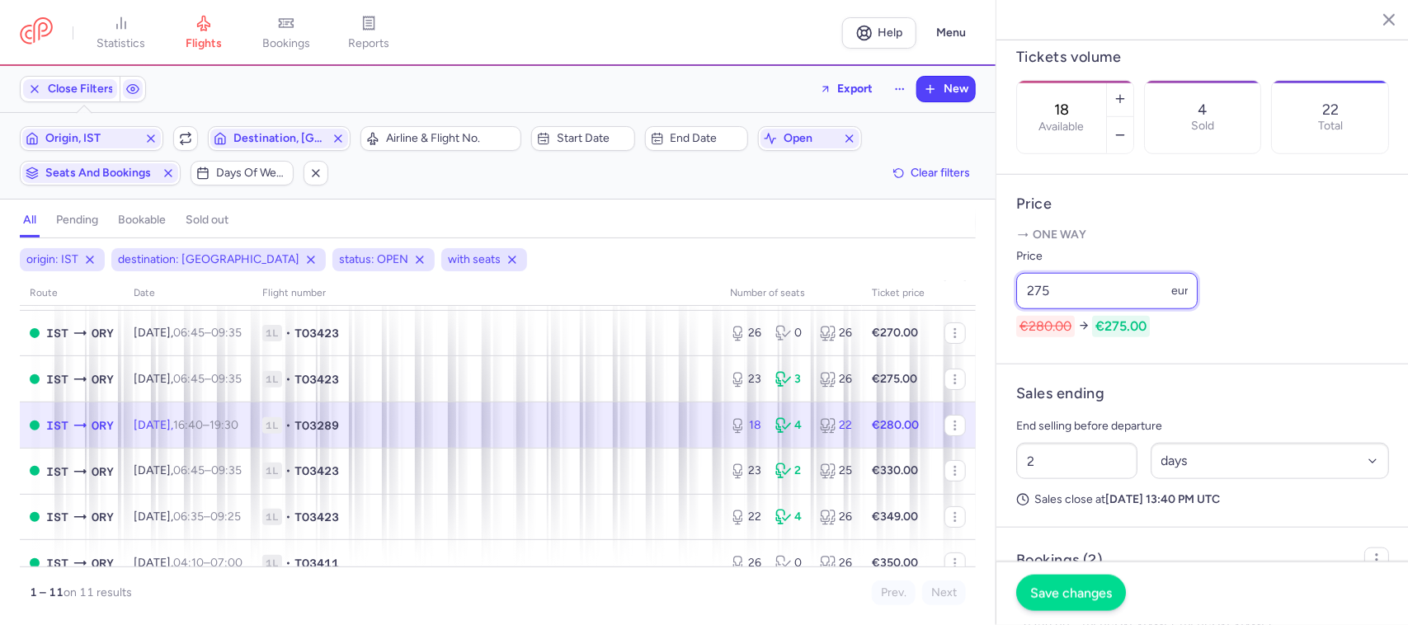
type input "275"
click at [1060, 595] on span "Save changes" at bounding box center [1071, 592] width 82 height 15
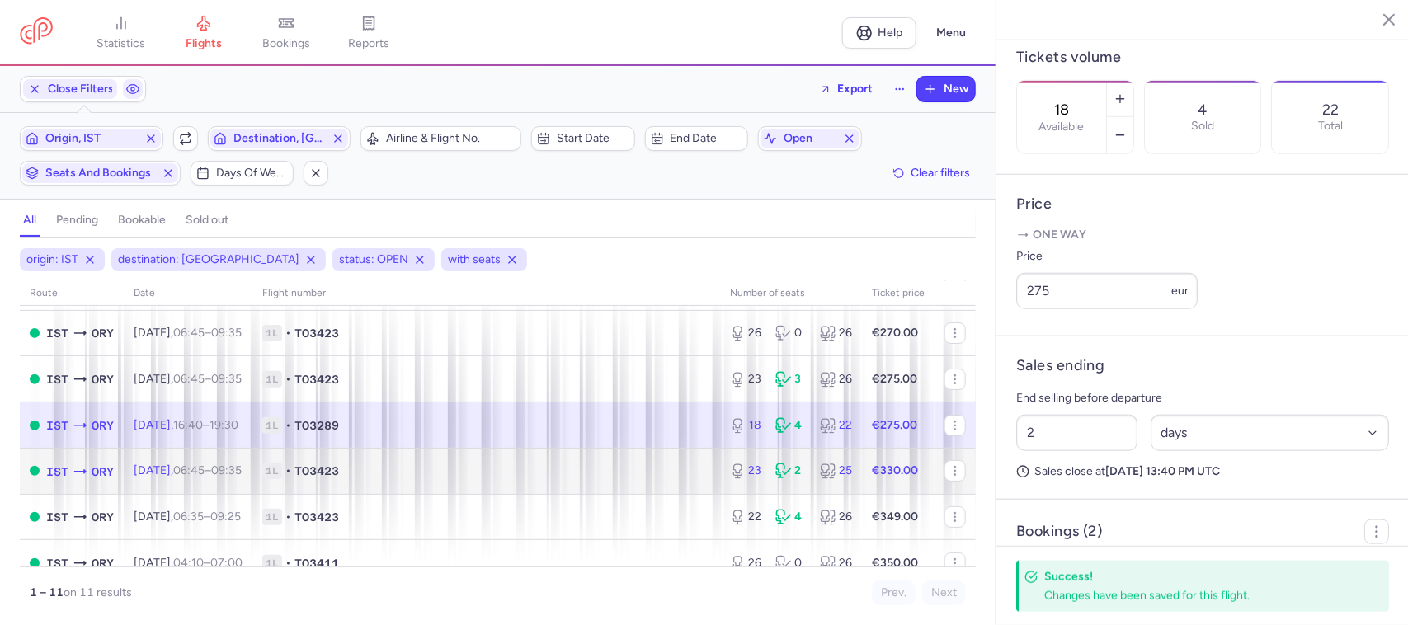
click at [574, 476] on span "1L • TO3423" at bounding box center [486, 471] width 448 height 16
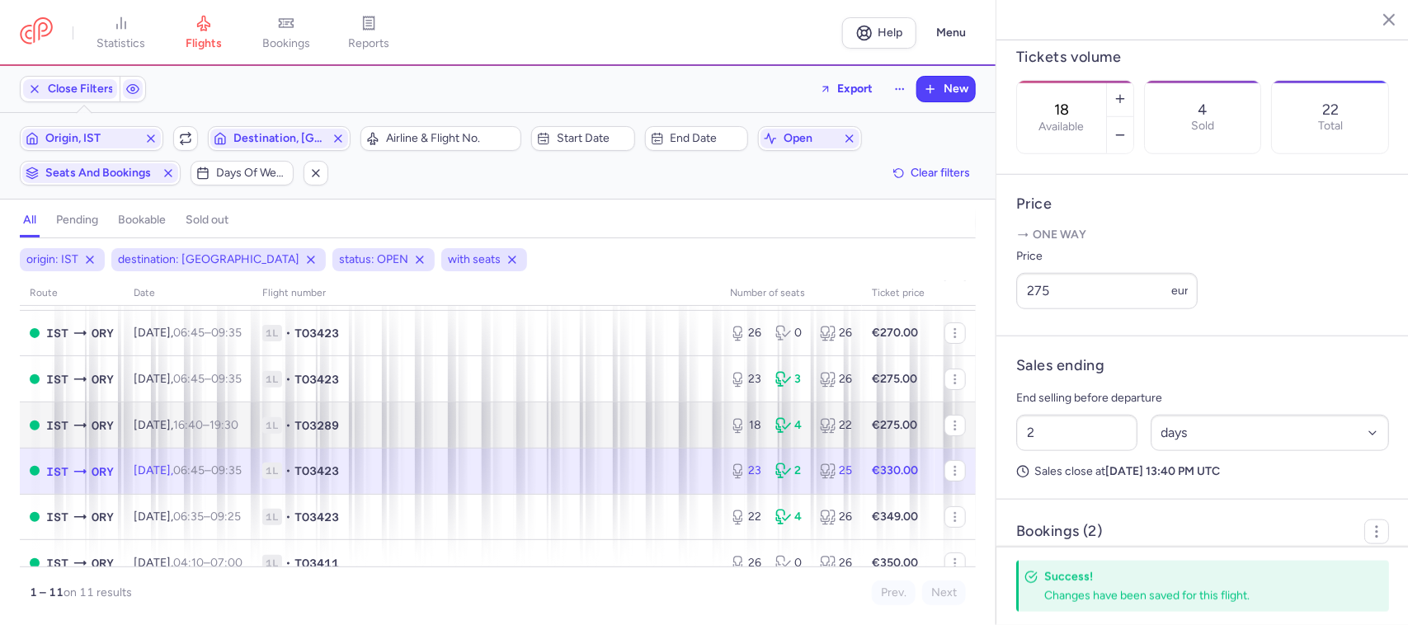
type input "23"
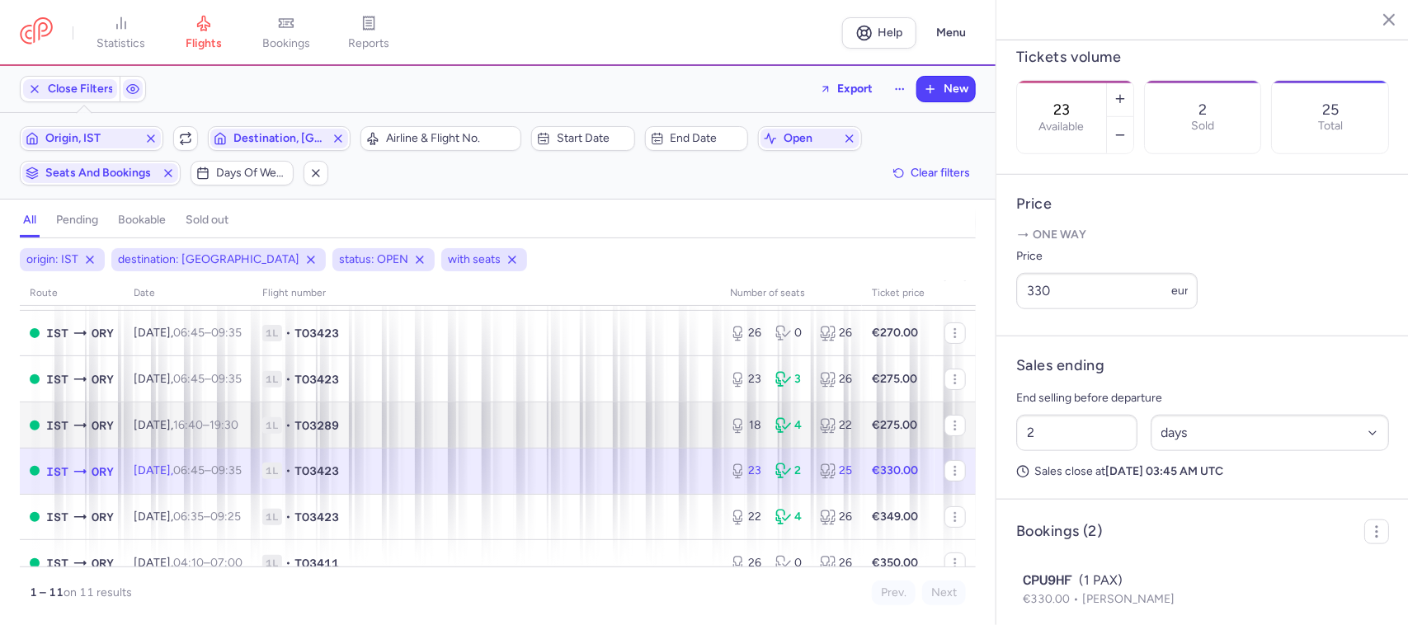
scroll to position [274, 0]
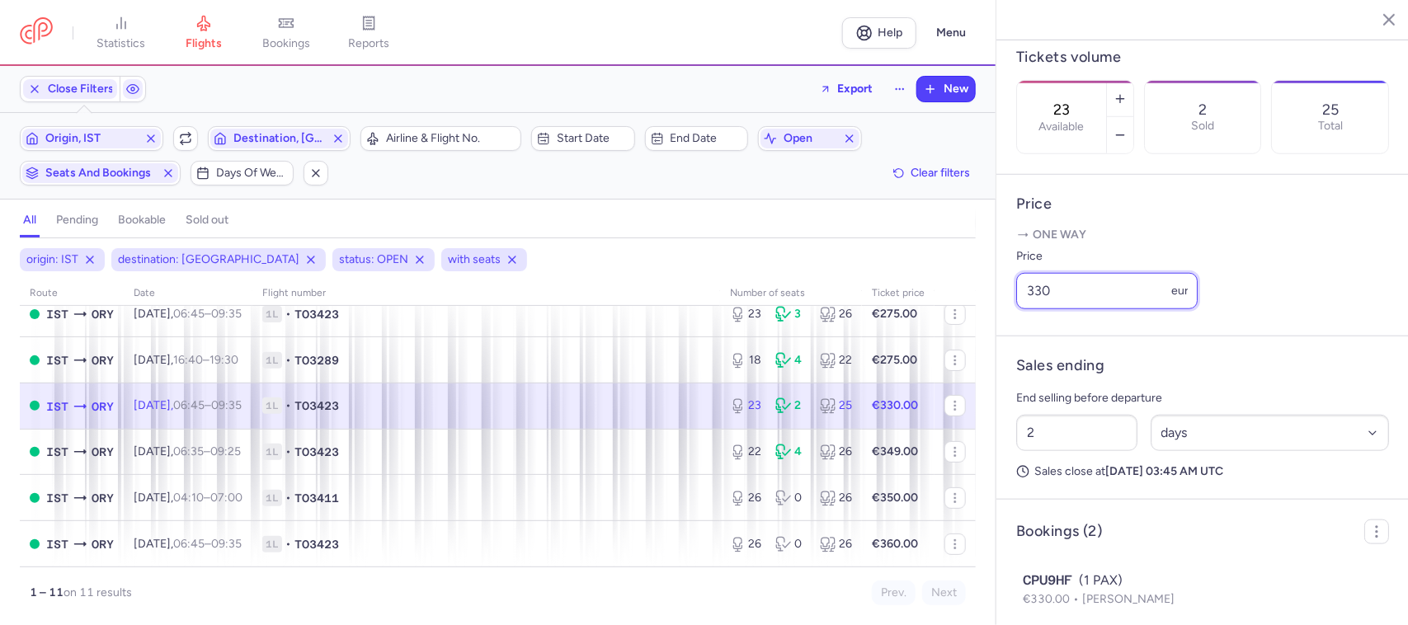
drag, startPoint x: 1051, startPoint y: 318, endPoint x: 1019, endPoint y: 319, distance: 32.2
click at [1019, 309] on input "330" at bounding box center [1106, 291] width 181 height 36
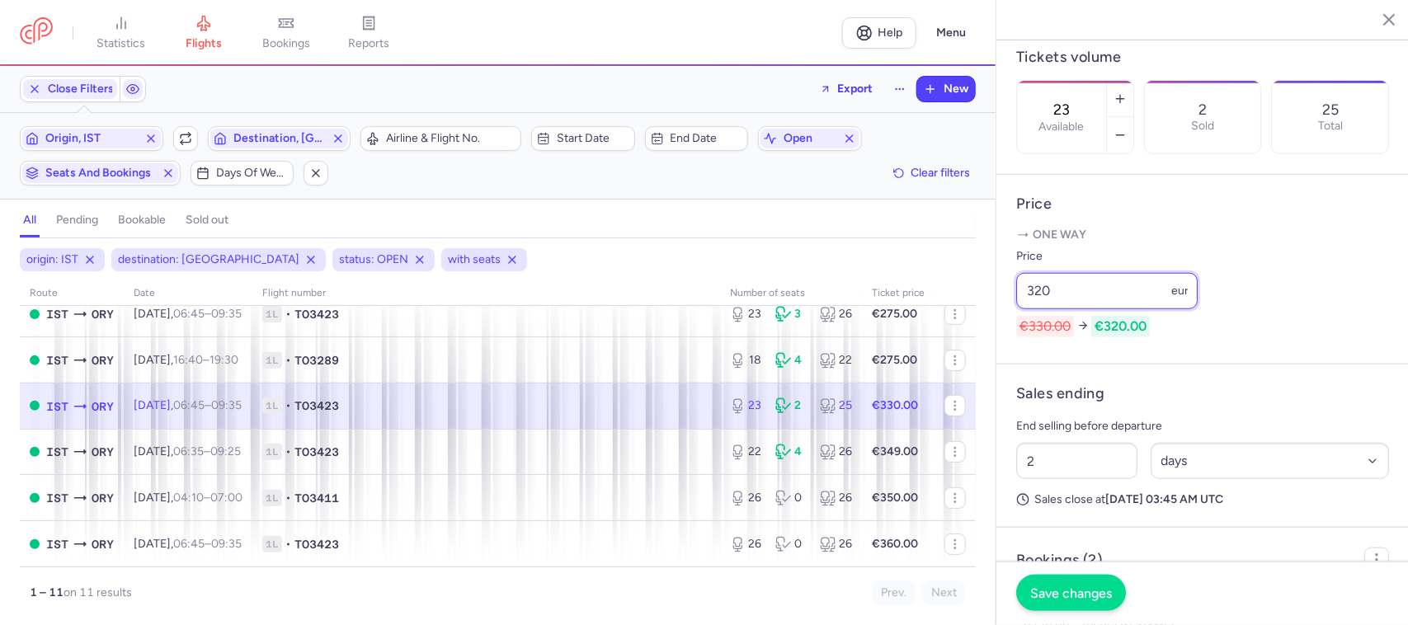
type input "320"
click at [1052, 582] on button "Save changes" at bounding box center [1071, 593] width 110 height 36
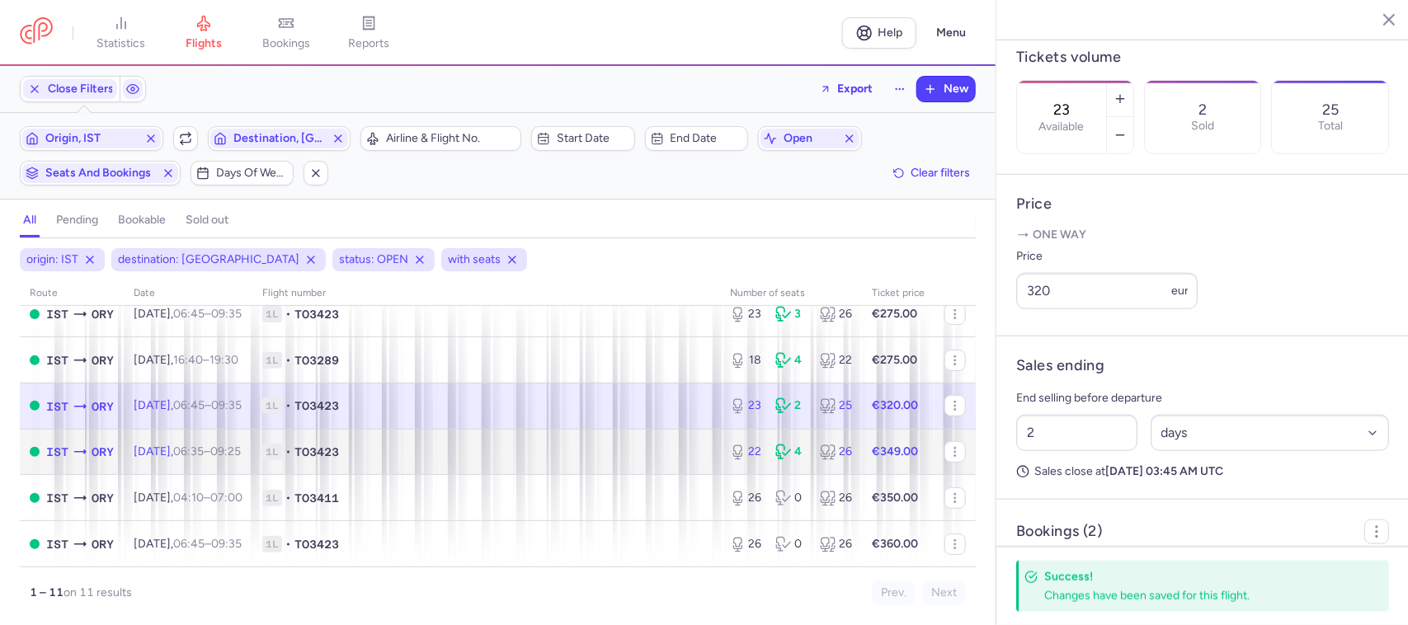
click at [686, 460] on td "1L • TO3423" at bounding box center [486, 452] width 468 height 46
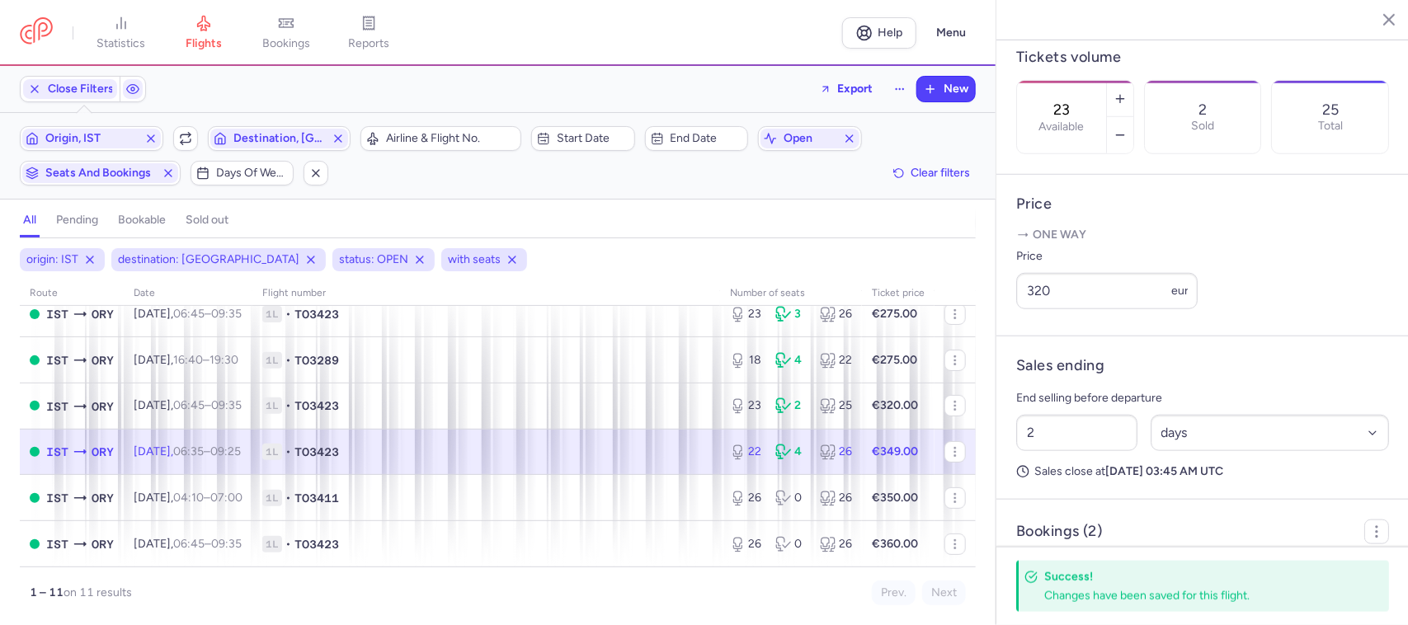
type input "22"
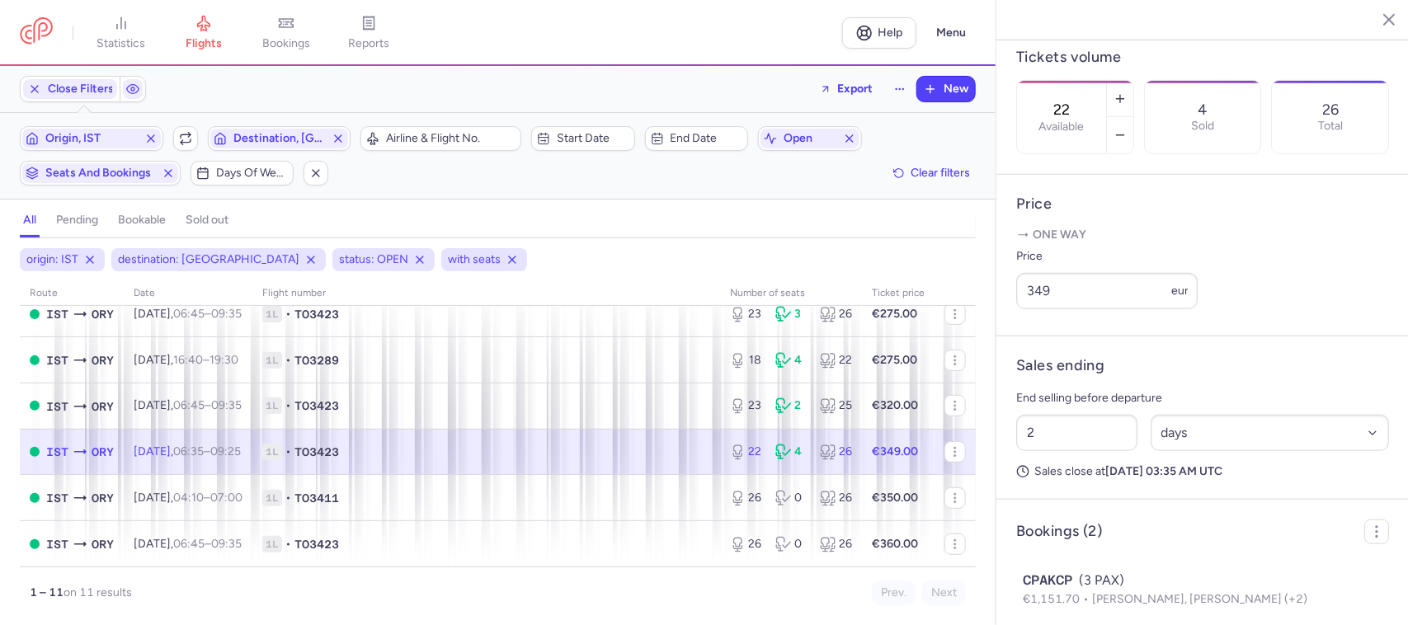
click at [639, 454] on span "1L • TO3423" at bounding box center [486, 452] width 448 height 16
drag, startPoint x: 1065, startPoint y: 312, endPoint x: 1046, endPoint y: 317, distance: 20.6
click at [1046, 309] on input "349" at bounding box center [1106, 291] width 181 height 36
click at [1045, 309] on input "349" at bounding box center [1106, 291] width 181 height 36
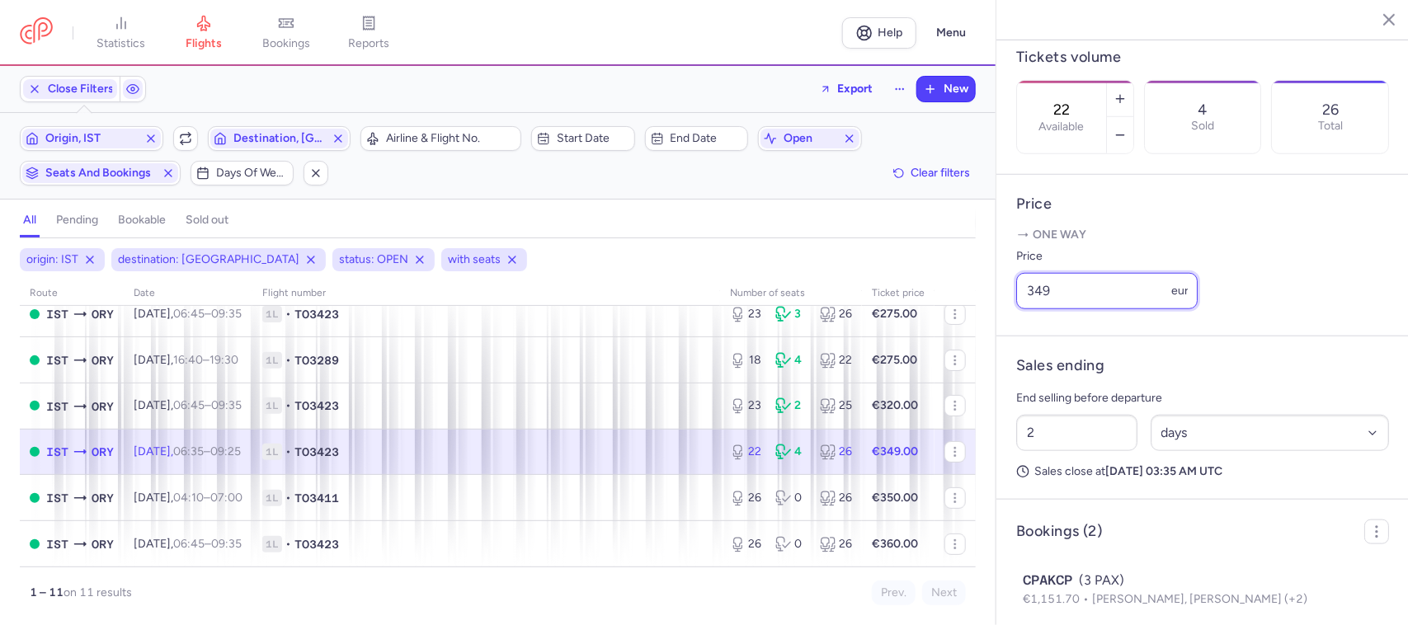
click at [1046, 309] on input "349" at bounding box center [1106, 291] width 181 height 36
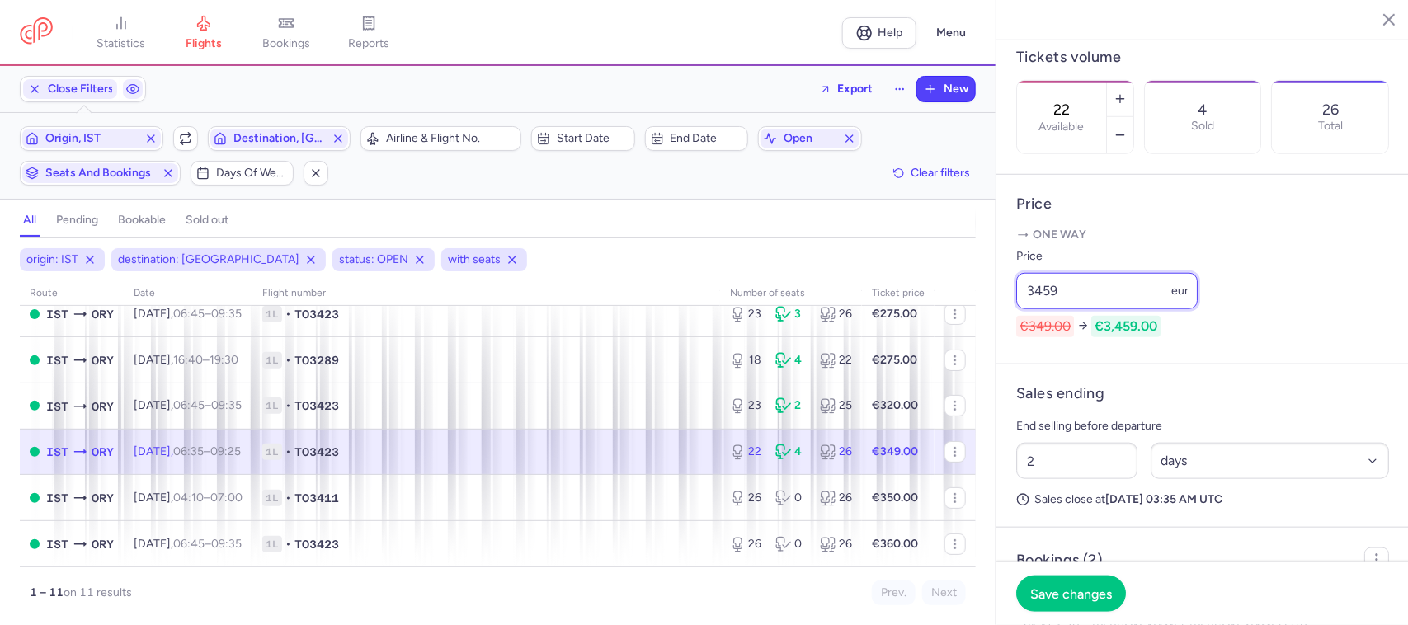
drag, startPoint x: 1066, startPoint y: 319, endPoint x: 1041, endPoint y: 317, distance: 25.6
click at [1041, 309] on input "3459" at bounding box center [1106, 291] width 181 height 36
type input "345"
click at [1072, 583] on button "Save changes" at bounding box center [1071, 593] width 110 height 36
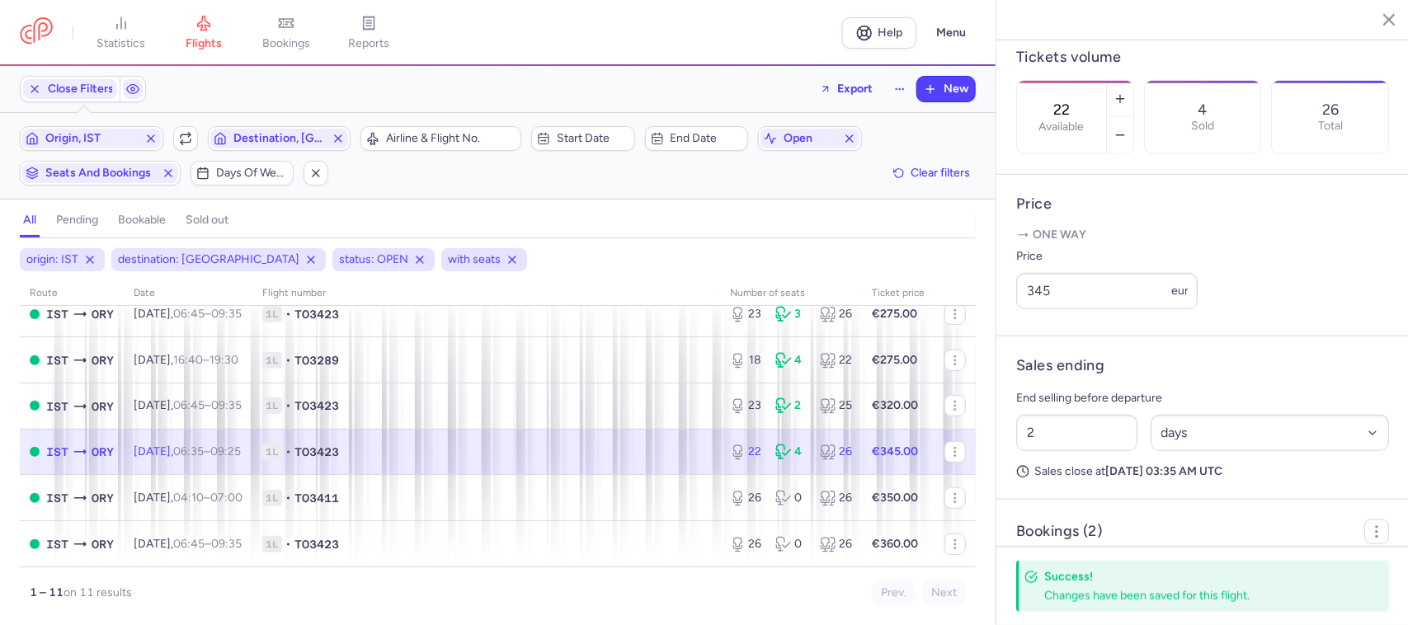
click at [541, 455] on span "1L • TO3423" at bounding box center [486, 452] width 448 height 16
click at [1044, 309] on input "345" at bounding box center [1106, 291] width 181 height 36
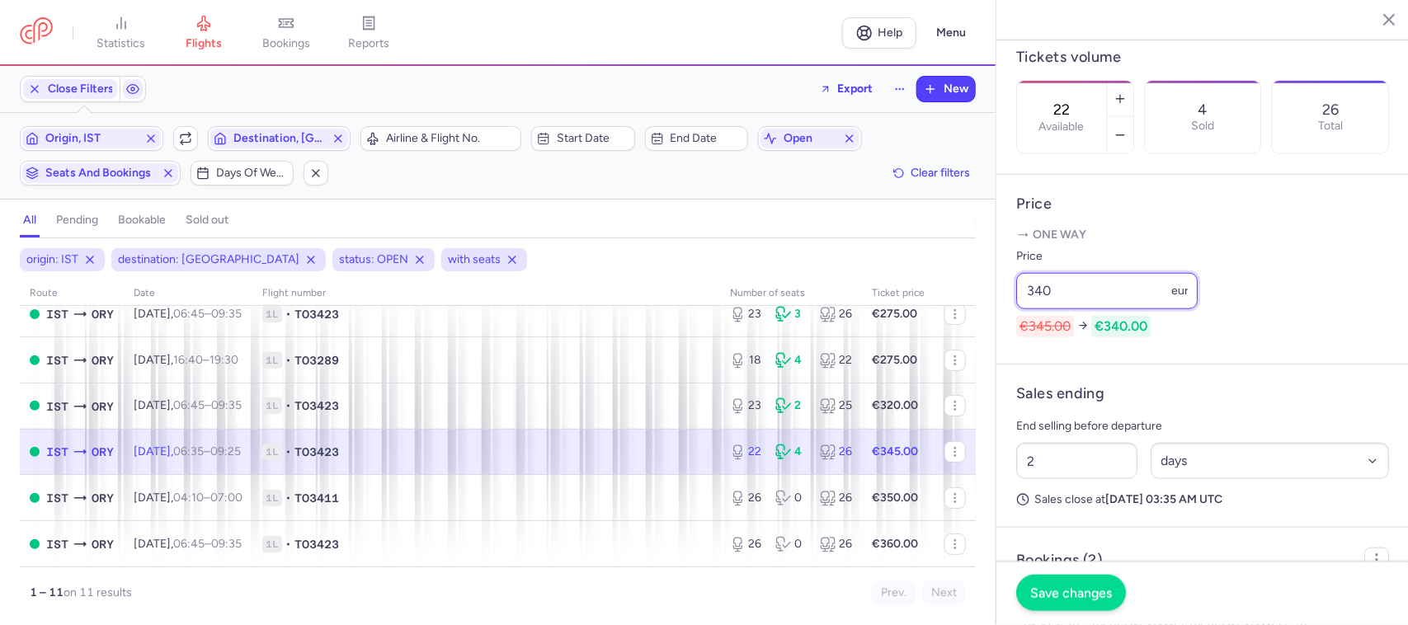
type input "340"
click at [1062, 587] on span "Save changes" at bounding box center [1071, 592] width 82 height 15
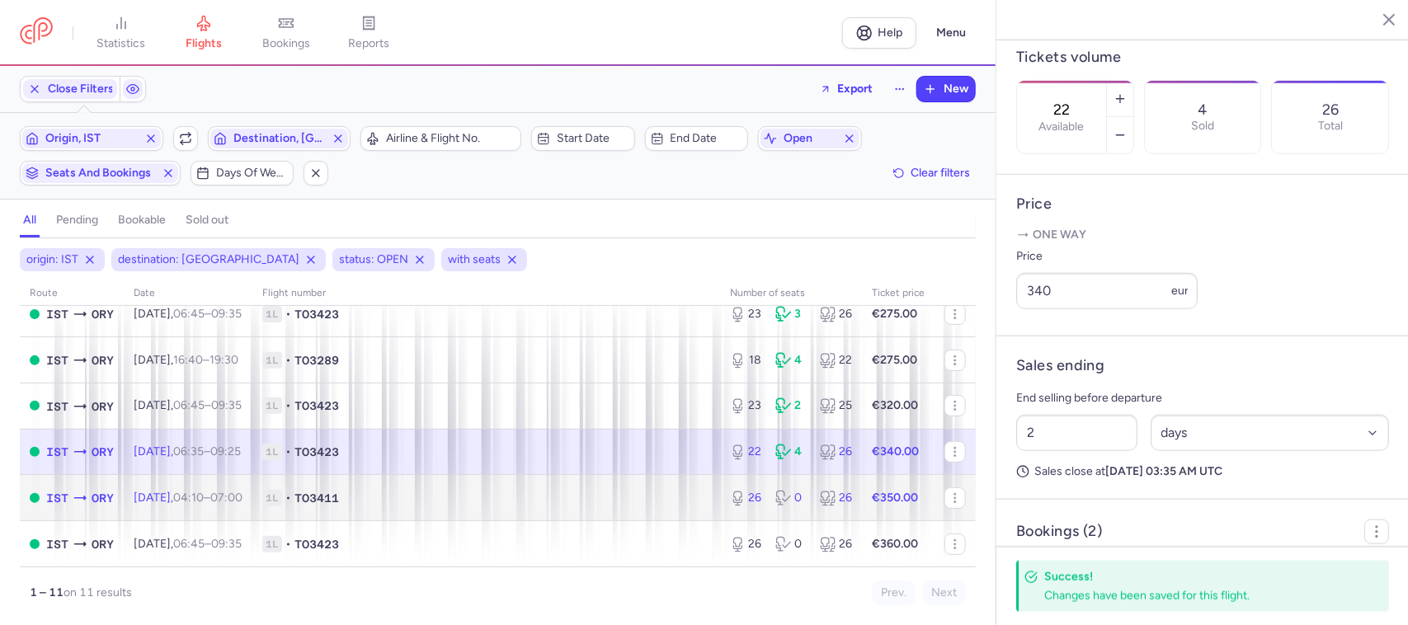
click at [668, 511] on td "1L • TO3411" at bounding box center [486, 498] width 468 height 46
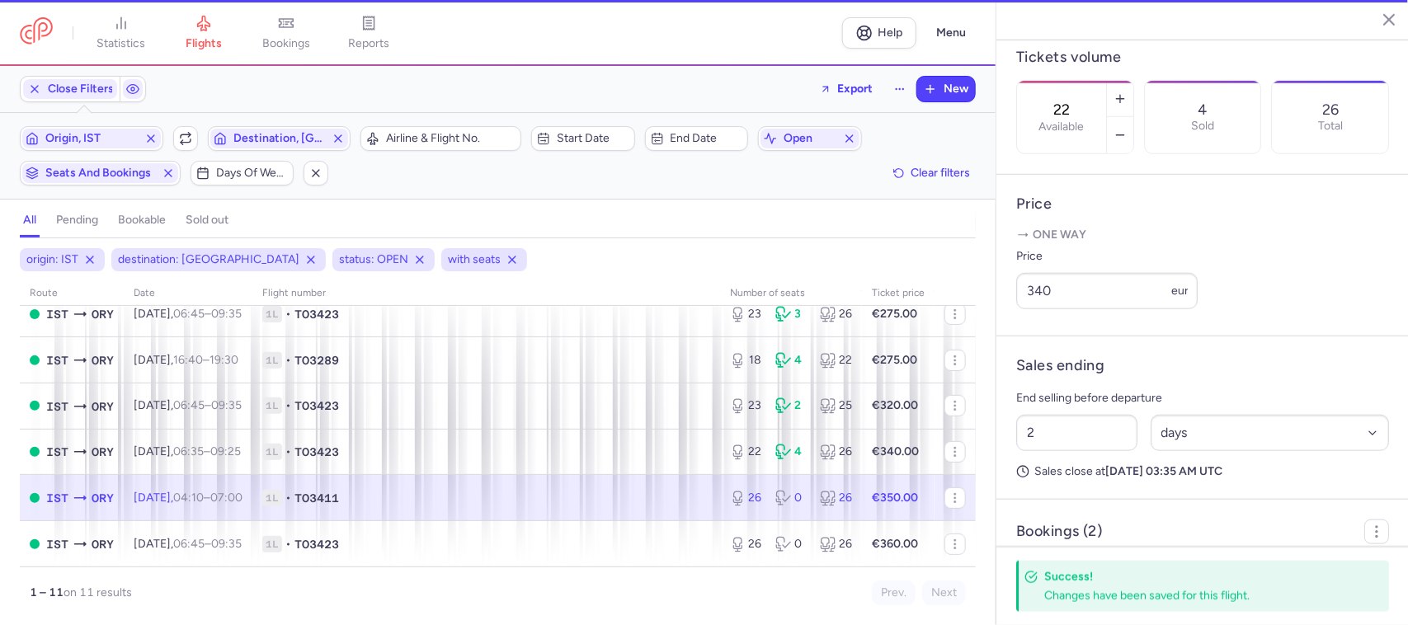
type input "26"
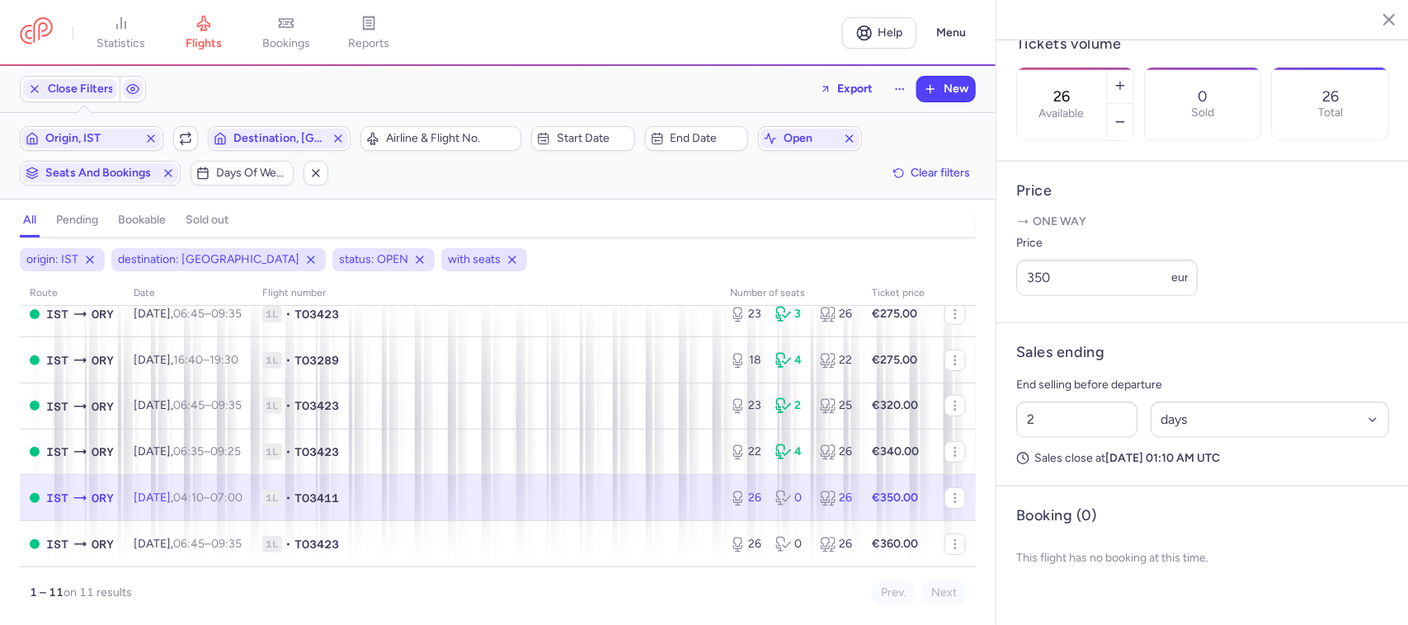
scroll to position [501, 0]
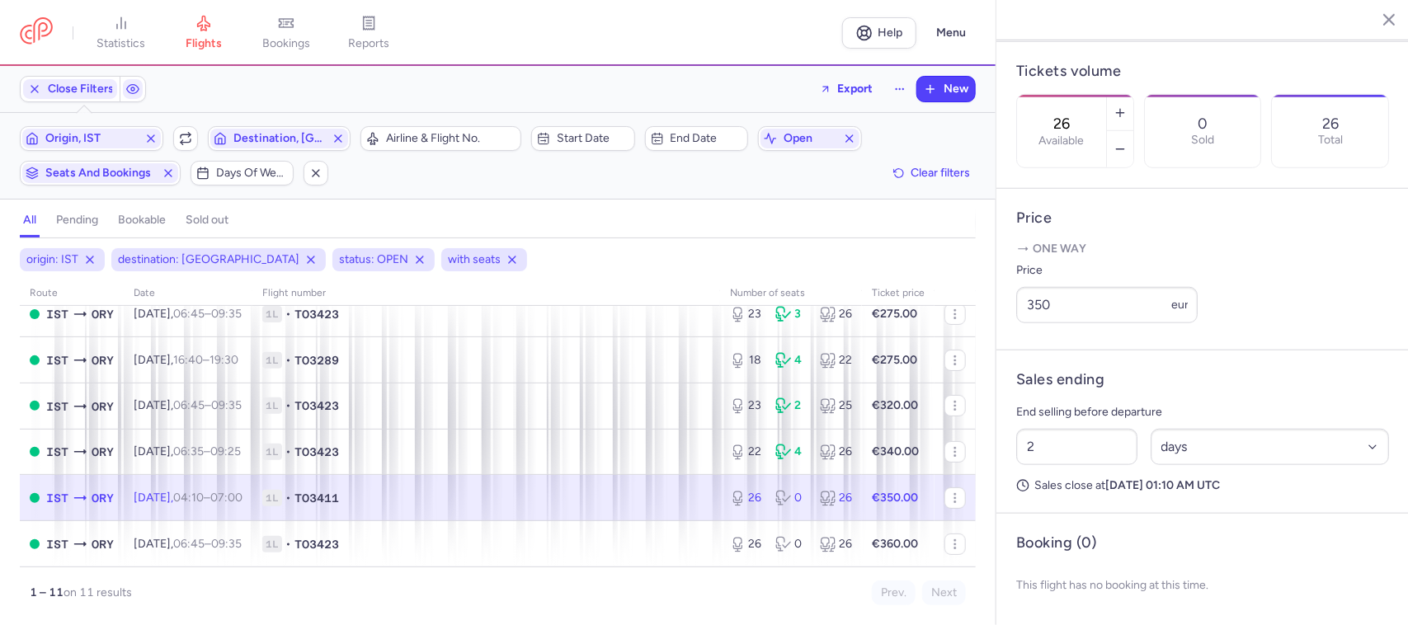
click at [512, 491] on span "1L • TO3411" at bounding box center [486, 498] width 448 height 16
drag, startPoint x: 1055, startPoint y: 322, endPoint x: 1035, endPoint y: 322, distance: 20.6
click at [1035, 322] on input "350" at bounding box center [1106, 305] width 181 height 36
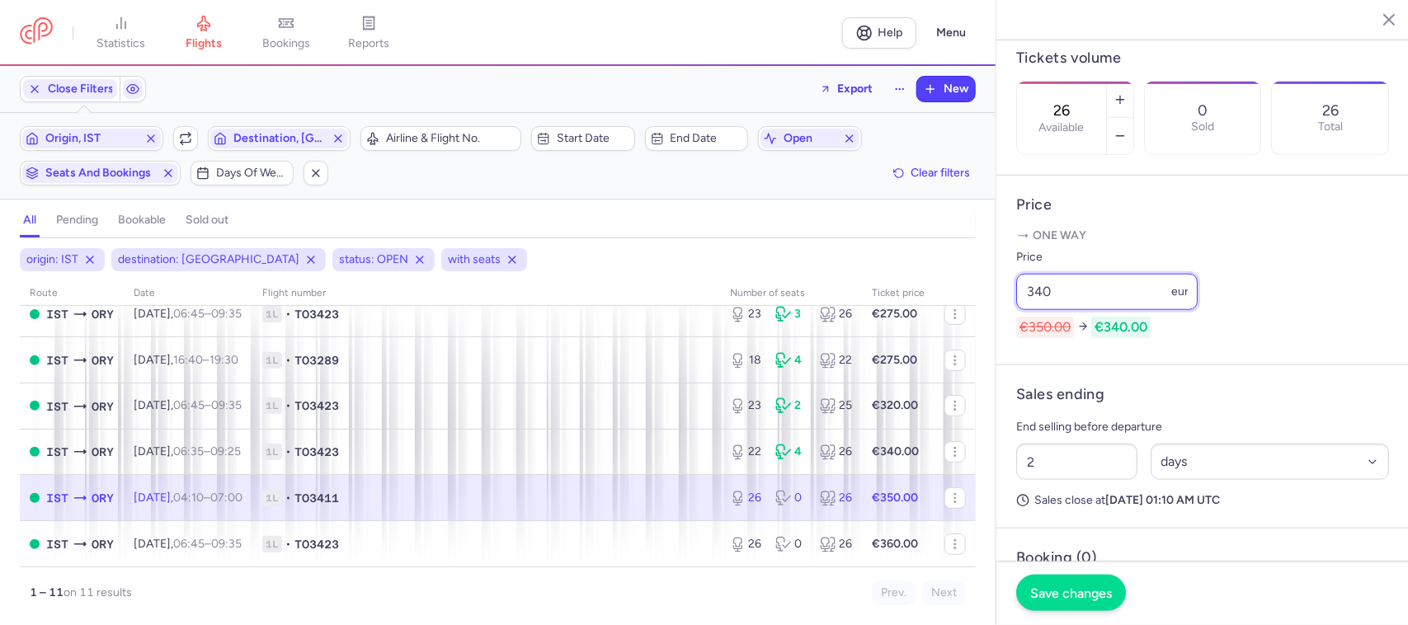
type input "340"
click at [1074, 595] on span "Save changes" at bounding box center [1071, 592] width 82 height 15
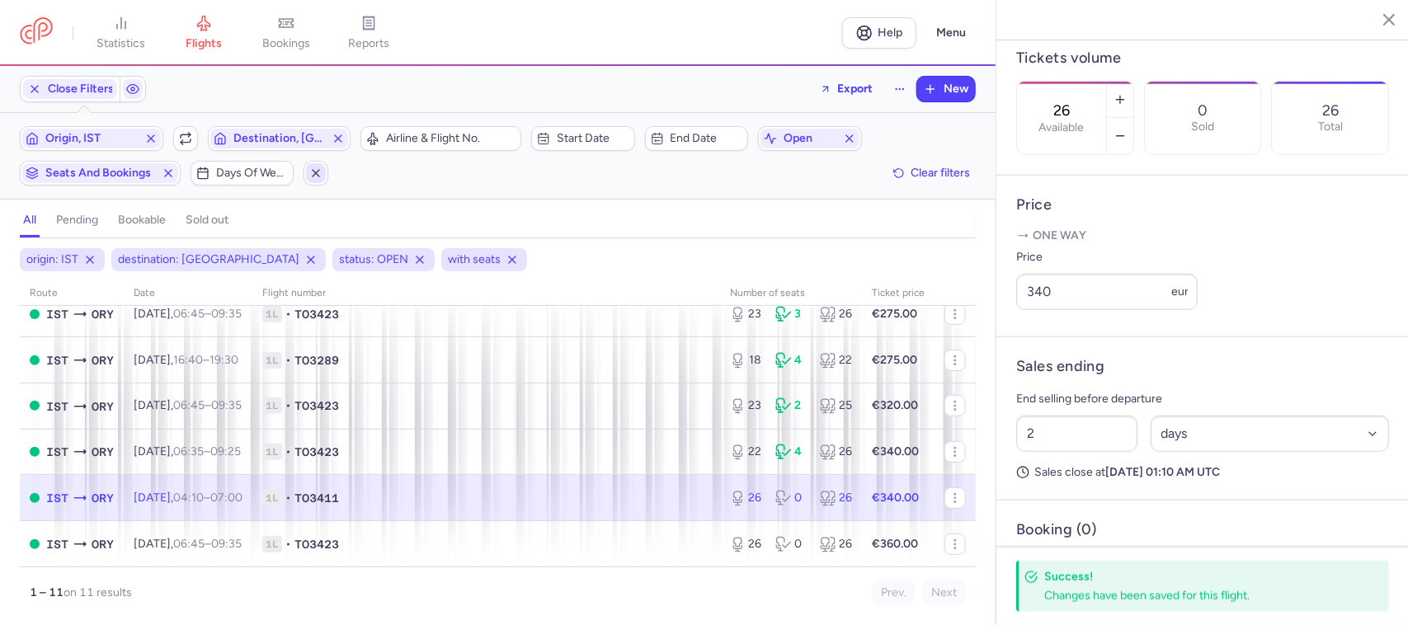
click at [316, 173] on icon "button" at bounding box center [315, 173] width 13 height 13
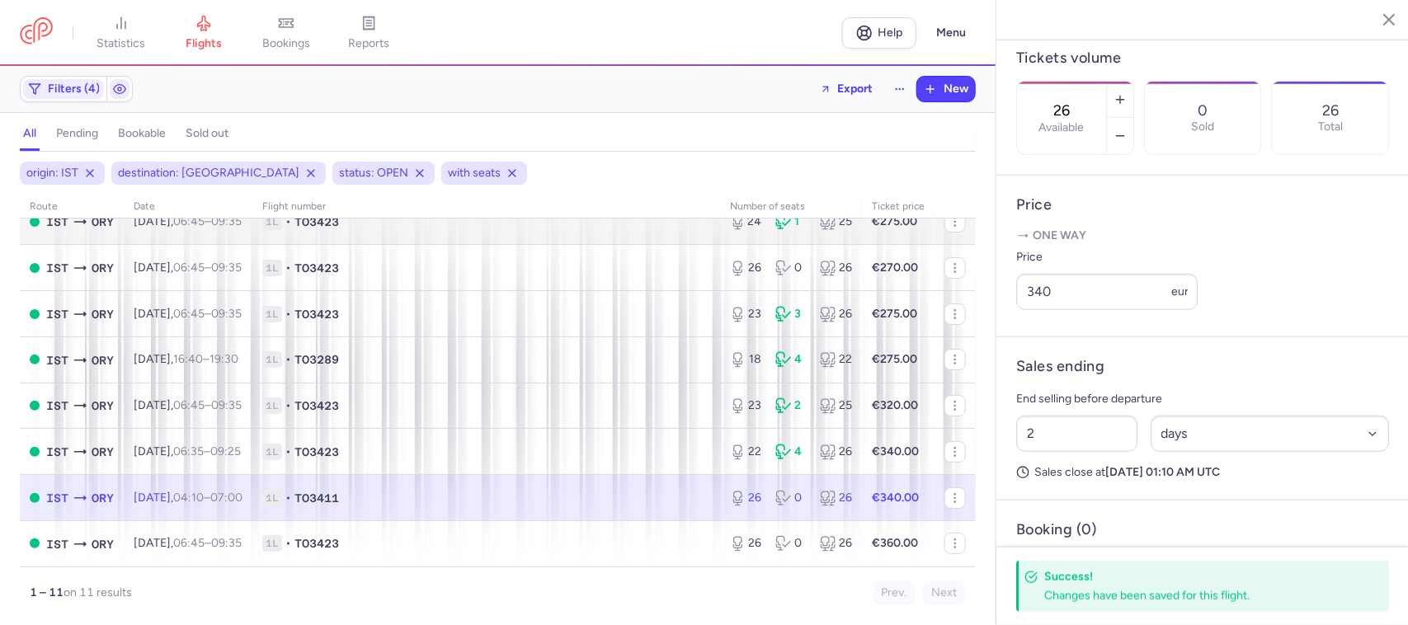
scroll to position [0, 0]
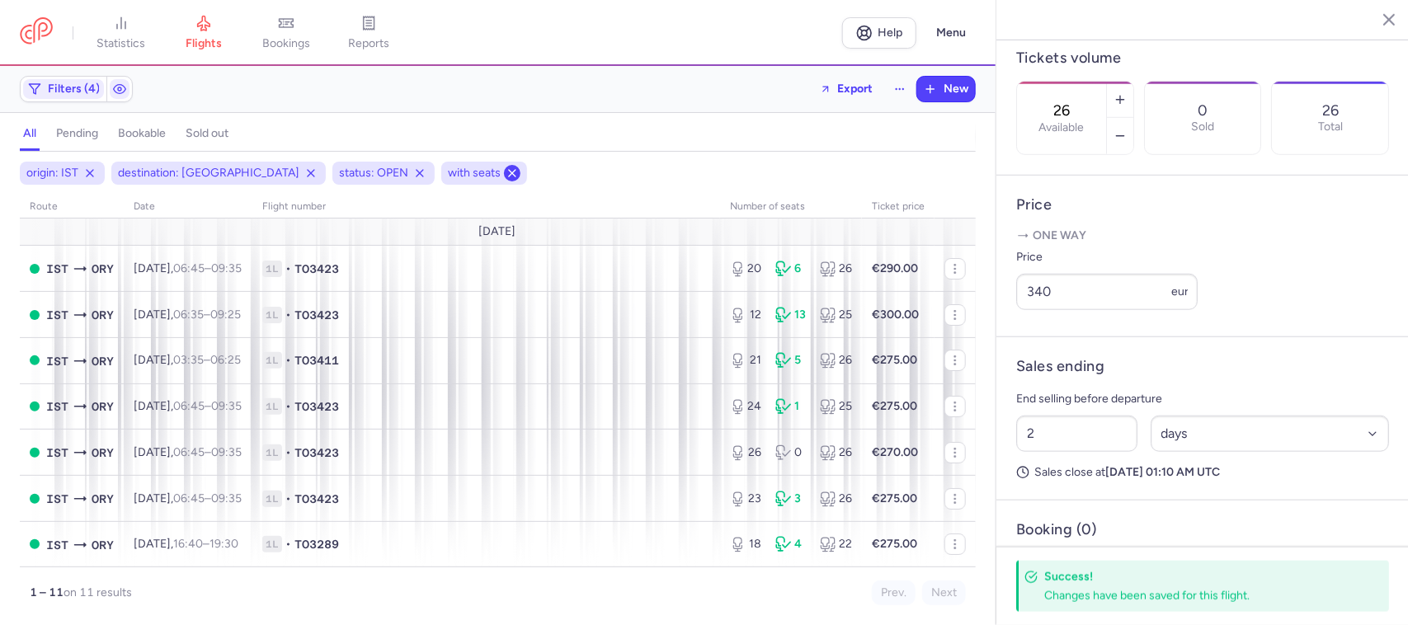
click at [505, 177] on icon at bounding box center [511, 173] width 13 height 13
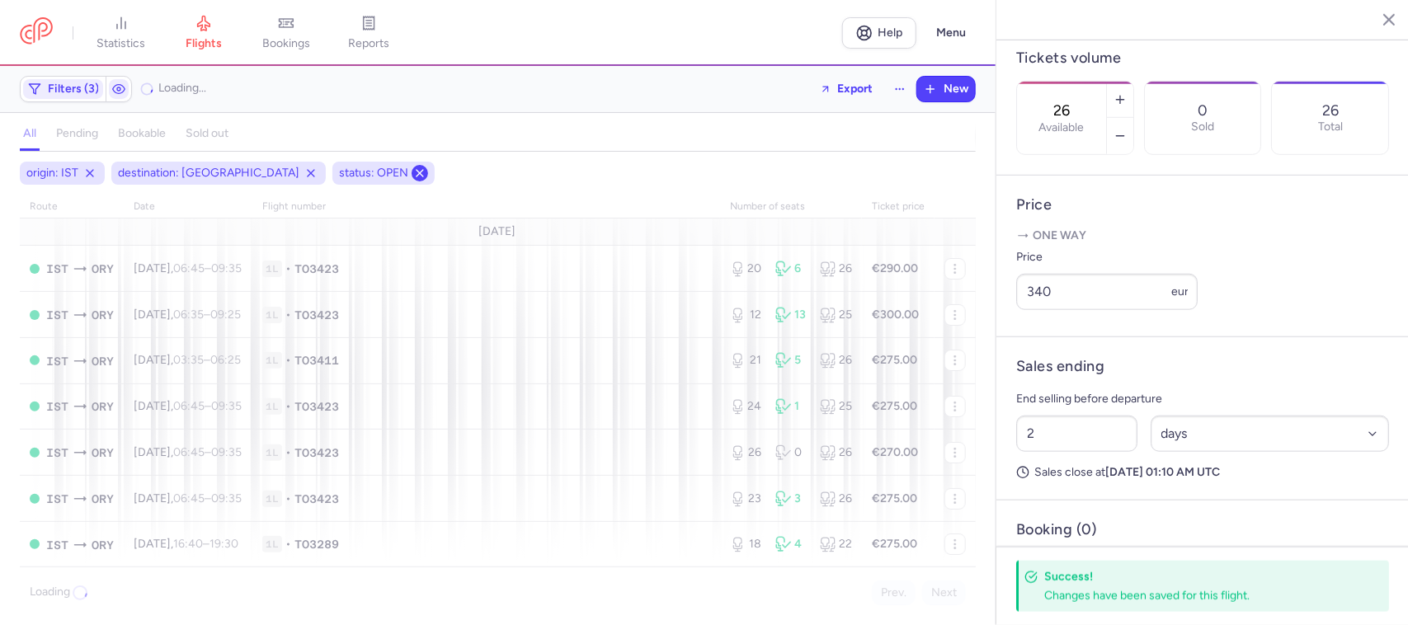
click at [413, 175] on icon at bounding box center [419, 173] width 13 height 13
click at [223, 177] on div "destination: [GEOGRAPHIC_DATA]" at bounding box center [218, 173] width 214 height 23
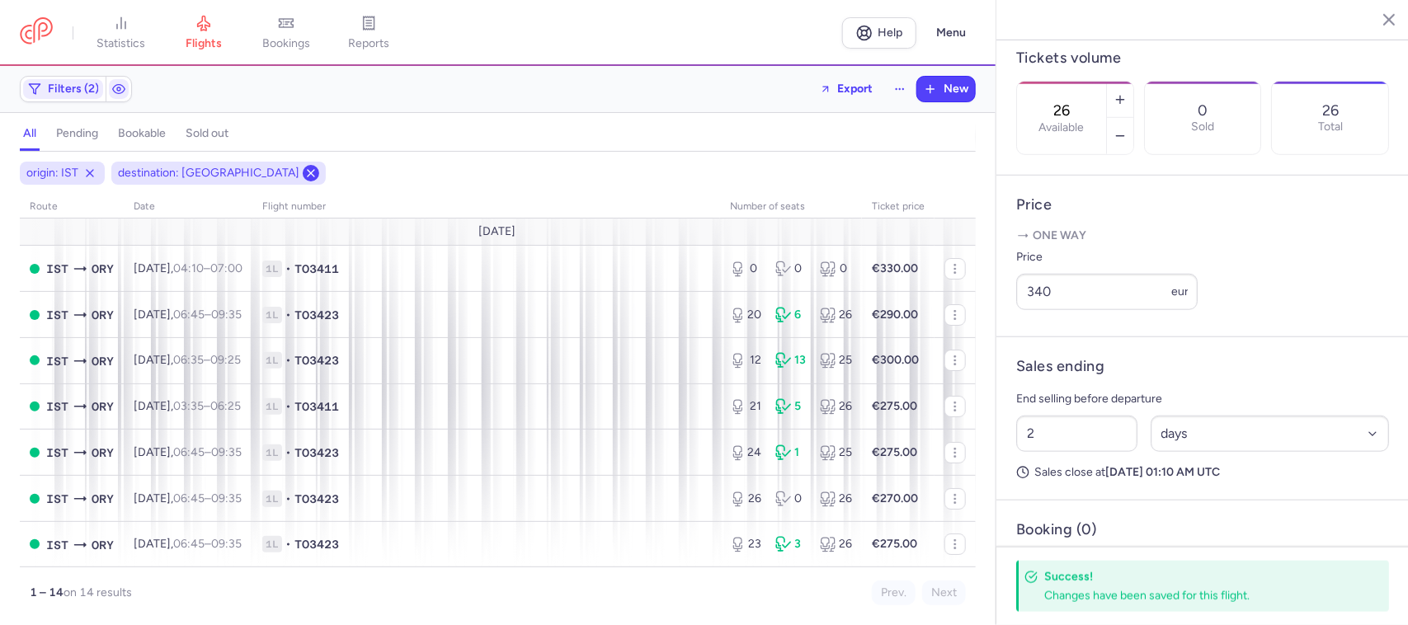
click at [304, 177] on icon at bounding box center [310, 173] width 13 height 13
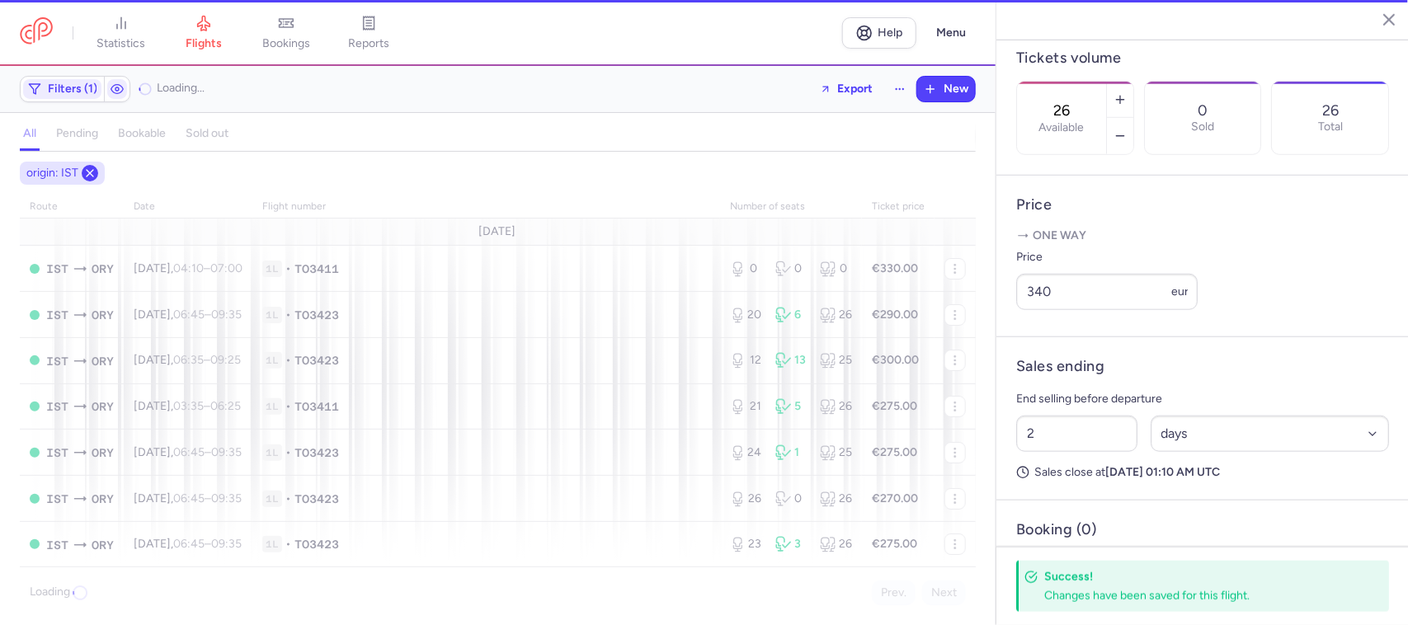
click at [92, 178] on icon at bounding box center [89, 173] width 13 height 13
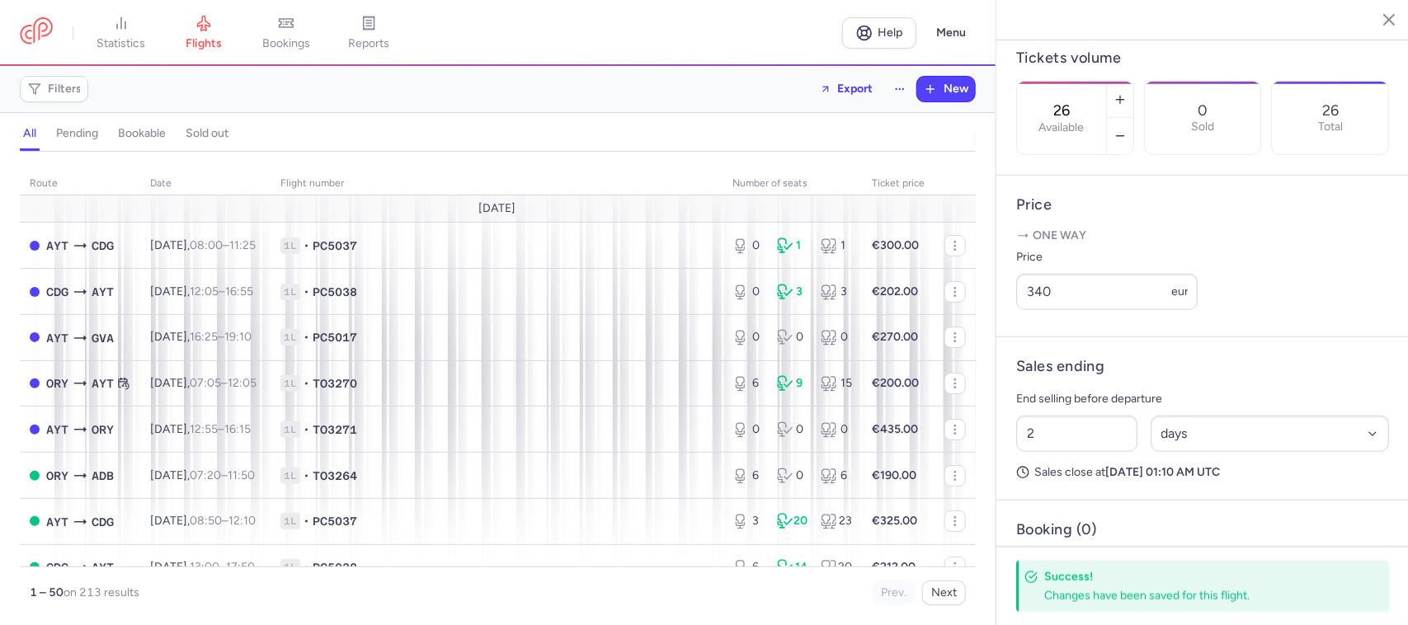
click at [142, 138] on h4 "bookable" at bounding box center [142, 133] width 48 height 15
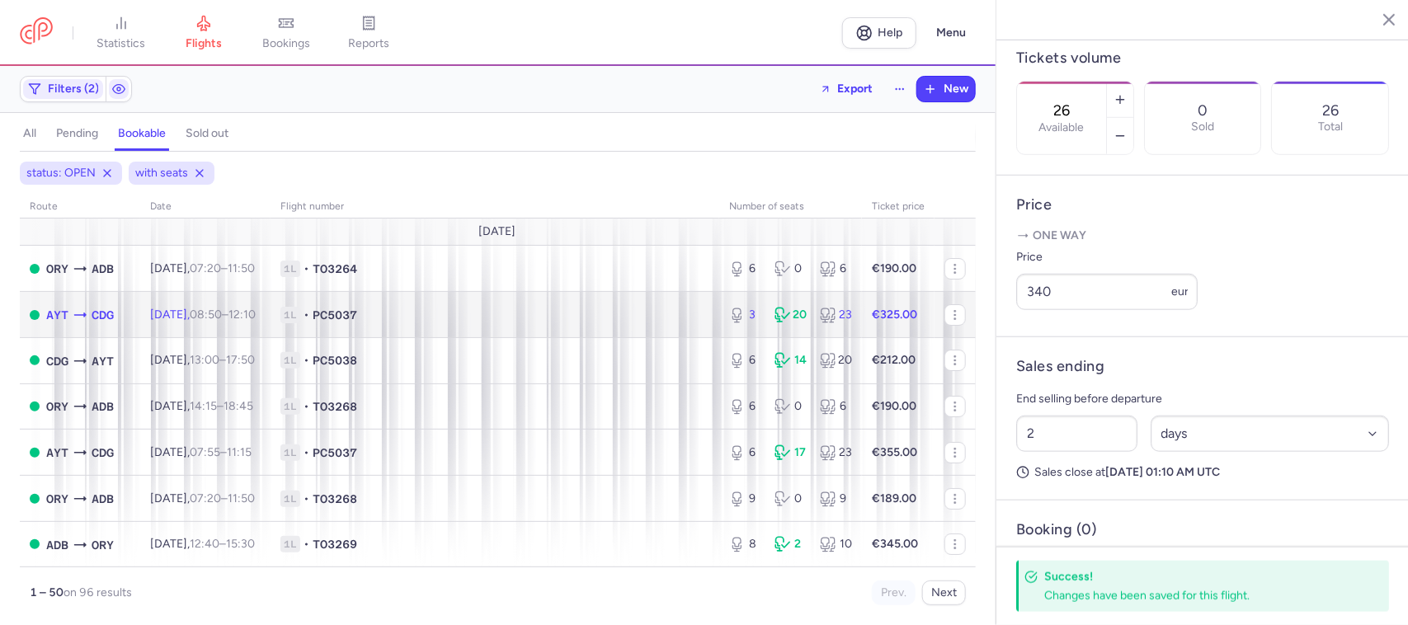
click at [695, 311] on span "1L • PC5037" at bounding box center [494, 315] width 429 height 16
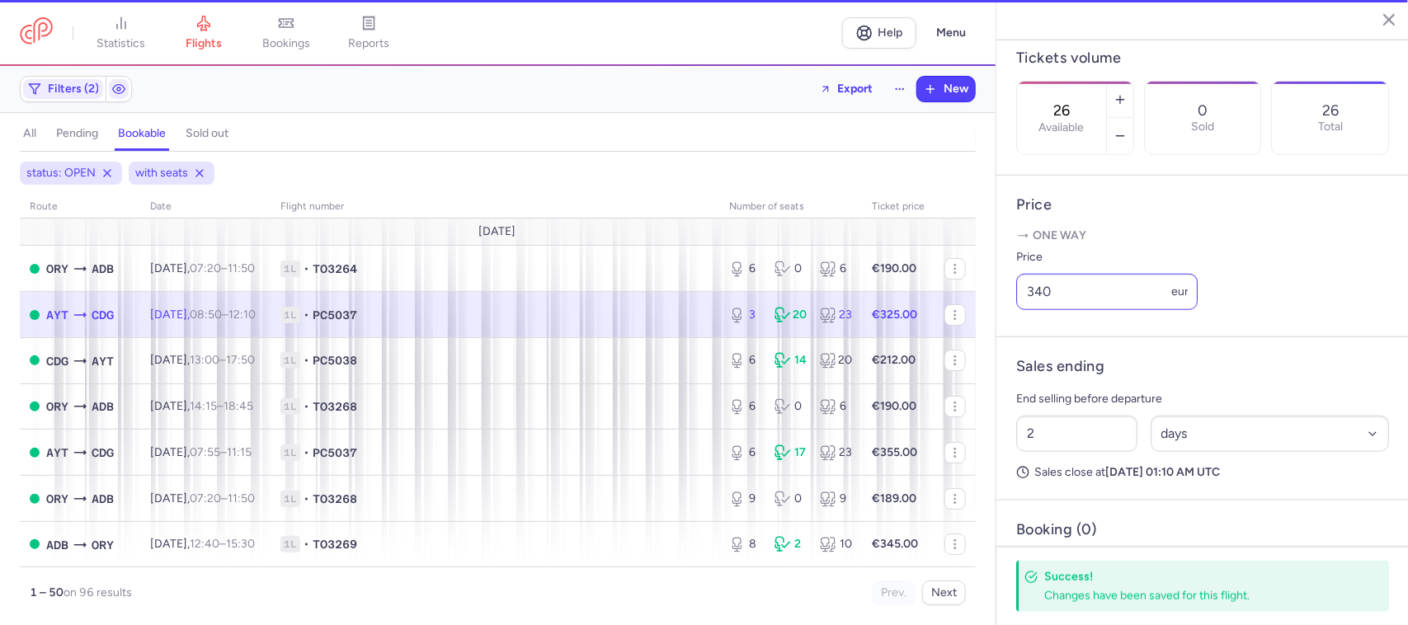
type input "3"
type input "9"
select select "hours"
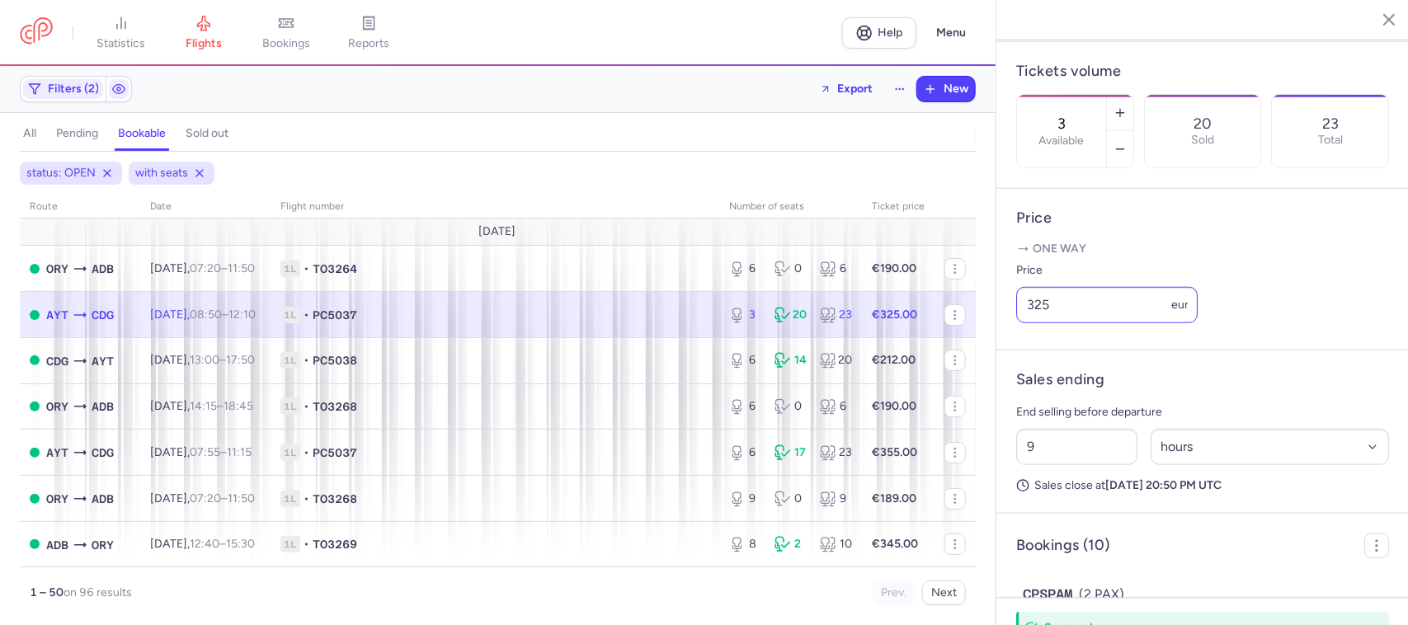
scroll to position [515, 0]
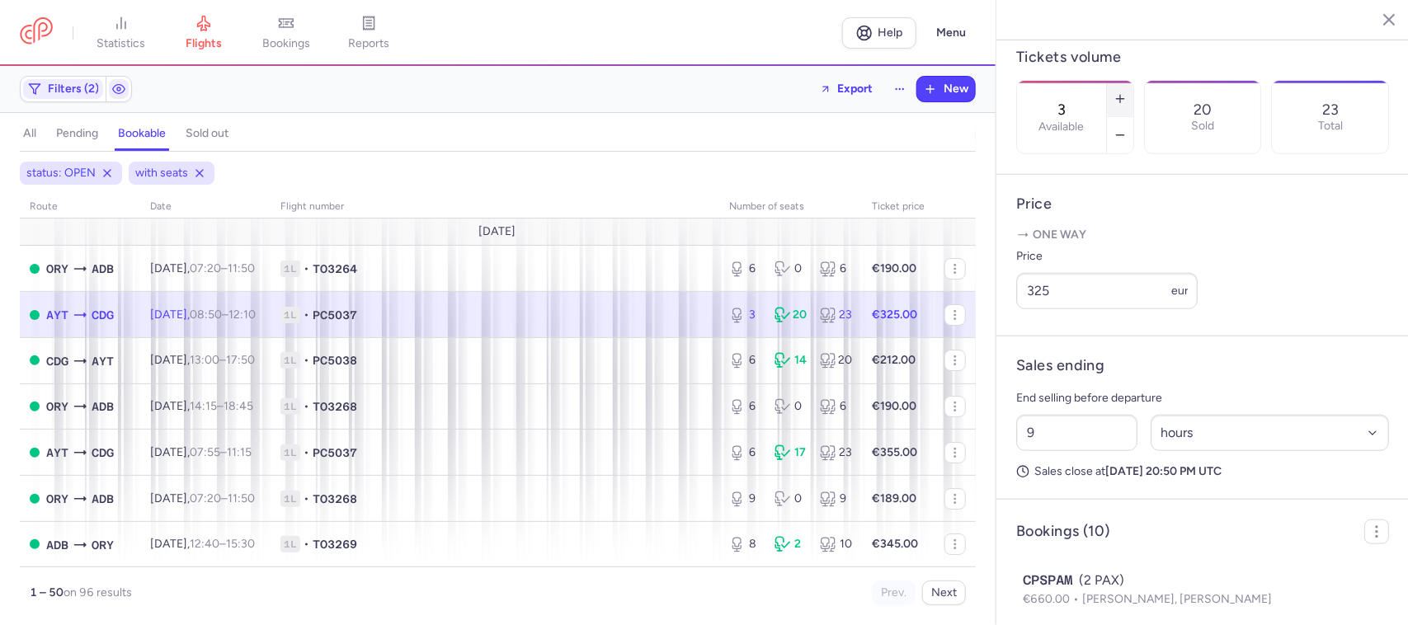
click at [1126, 92] on icon "button" at bounding box center [1119, 98] width 13 height 13
type input "4"
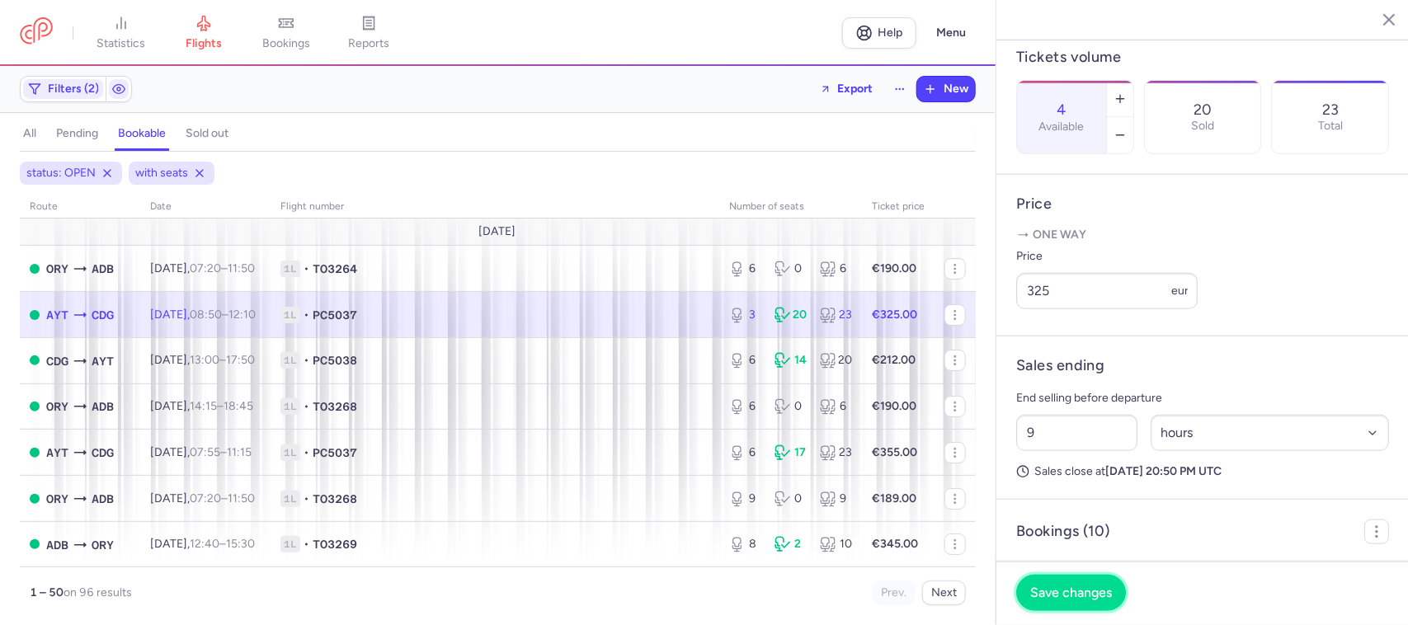
click at [1076, 584] on button "Save changes" at bounding box center [1071, 593] width 110 height 36
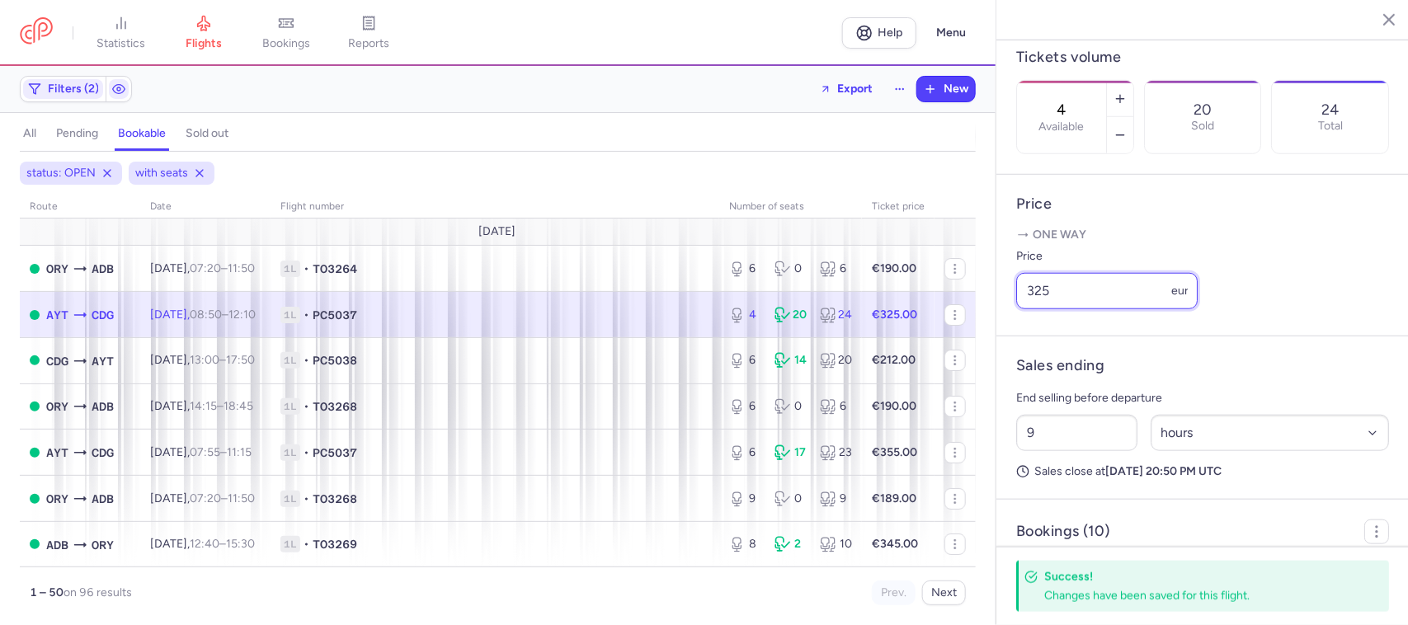
drag, startPoint x: 1054, startPoint y: 319, endPoint x: 1036, endPoint y: 322, distance: 17.5
click at [1036, 309] on input "325" at bounding box center [1106, 291] width 181 height 36
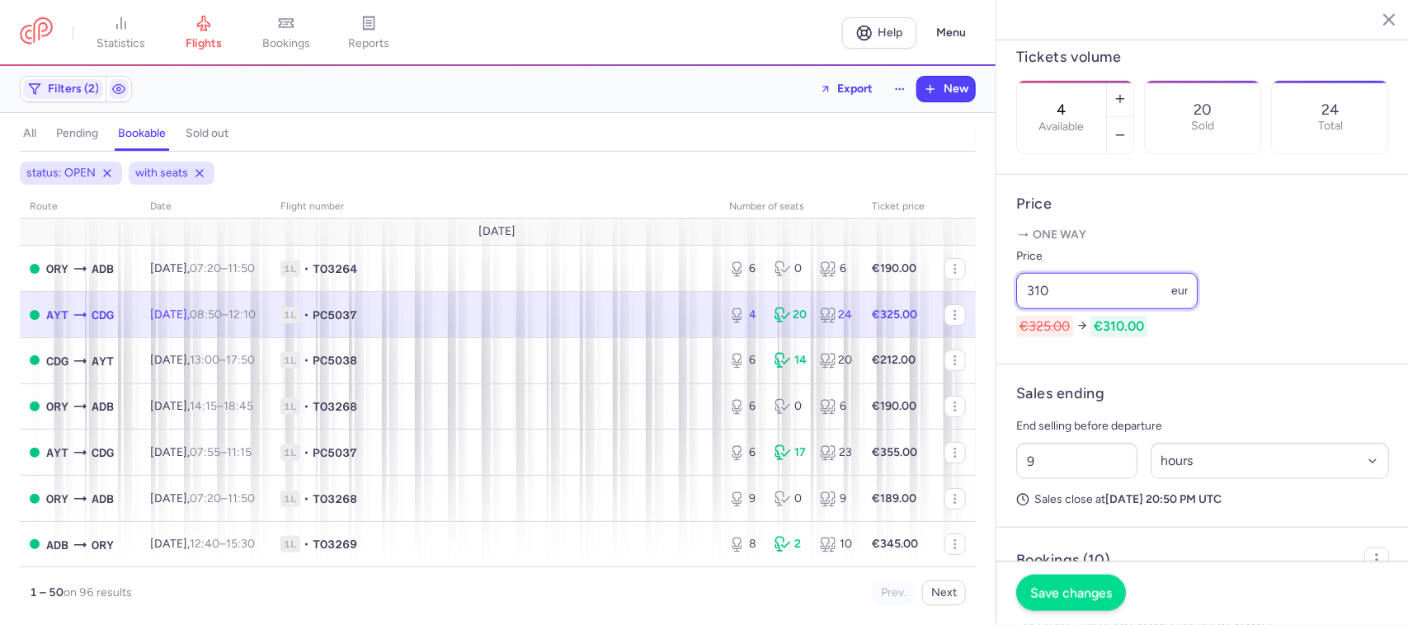
type input "310"
click at [1060, 587] on span "Save changes" at bounding box center [1071, 592] width 82 height 15
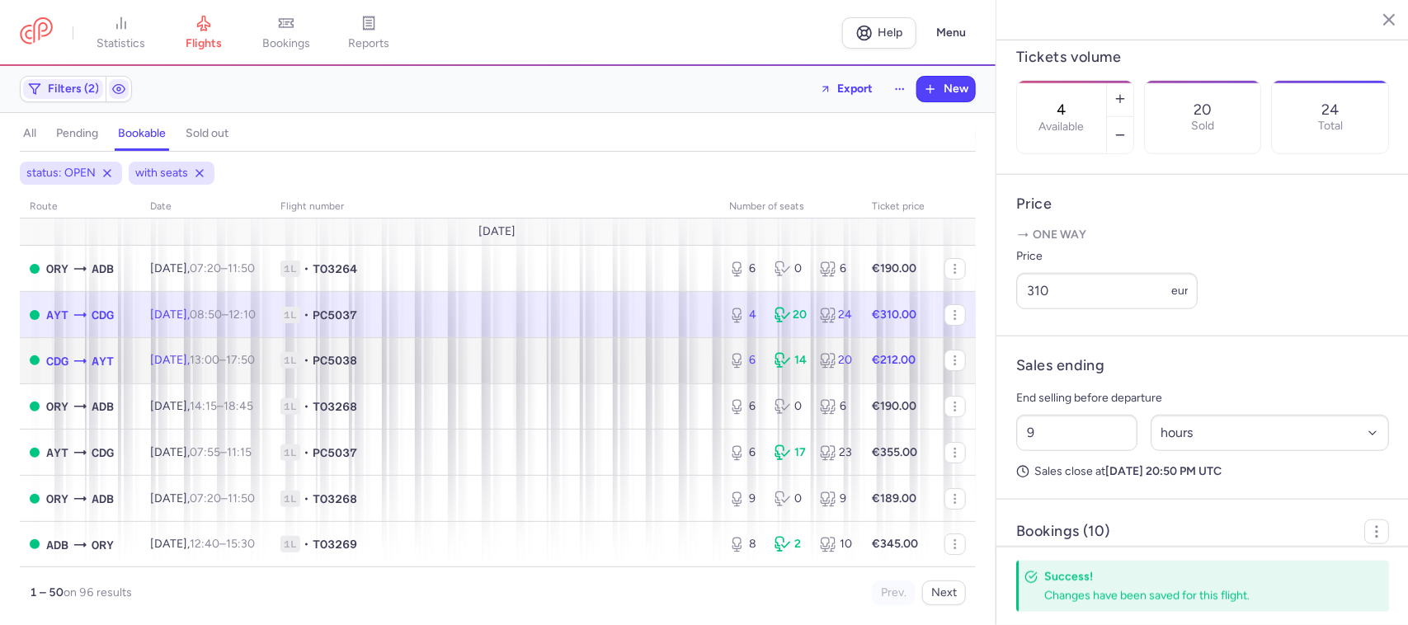
click at [639, 369] on span "1L • PC5038" at bounding box center [494, 360] width 429 height 16
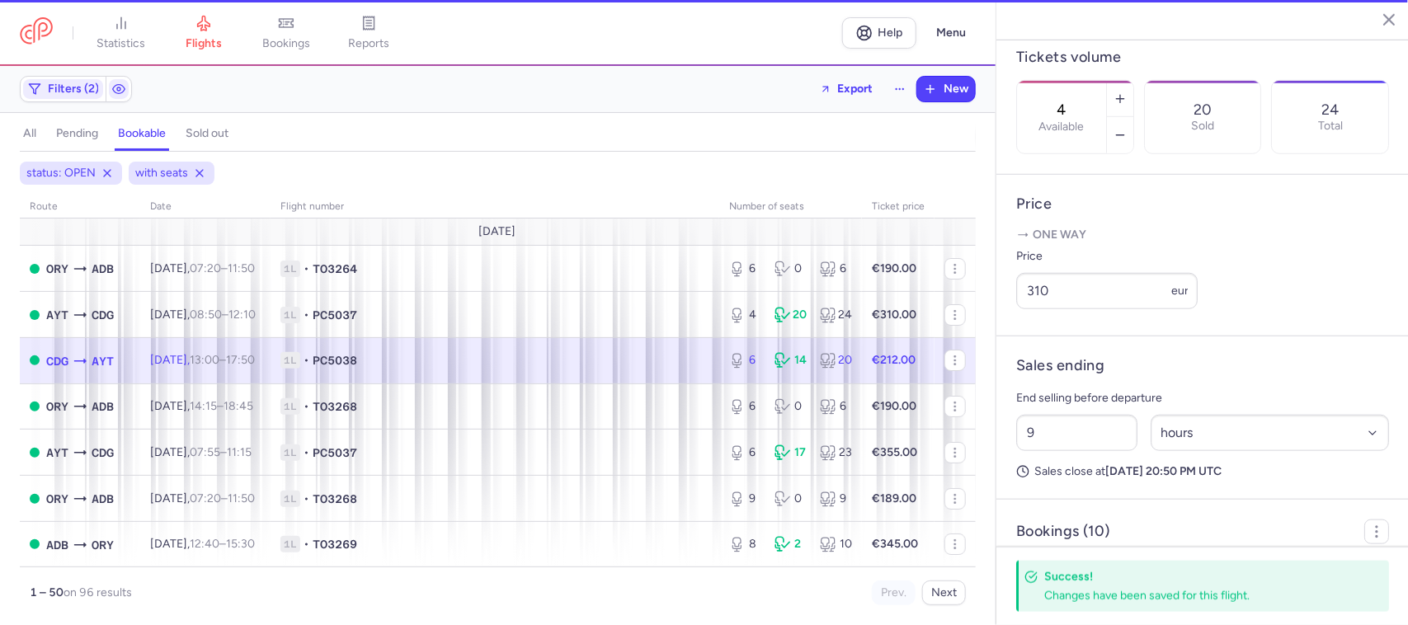
type input "6"
type input "13"
